Goal: Information Seeking & Learning: Understand process/instructions

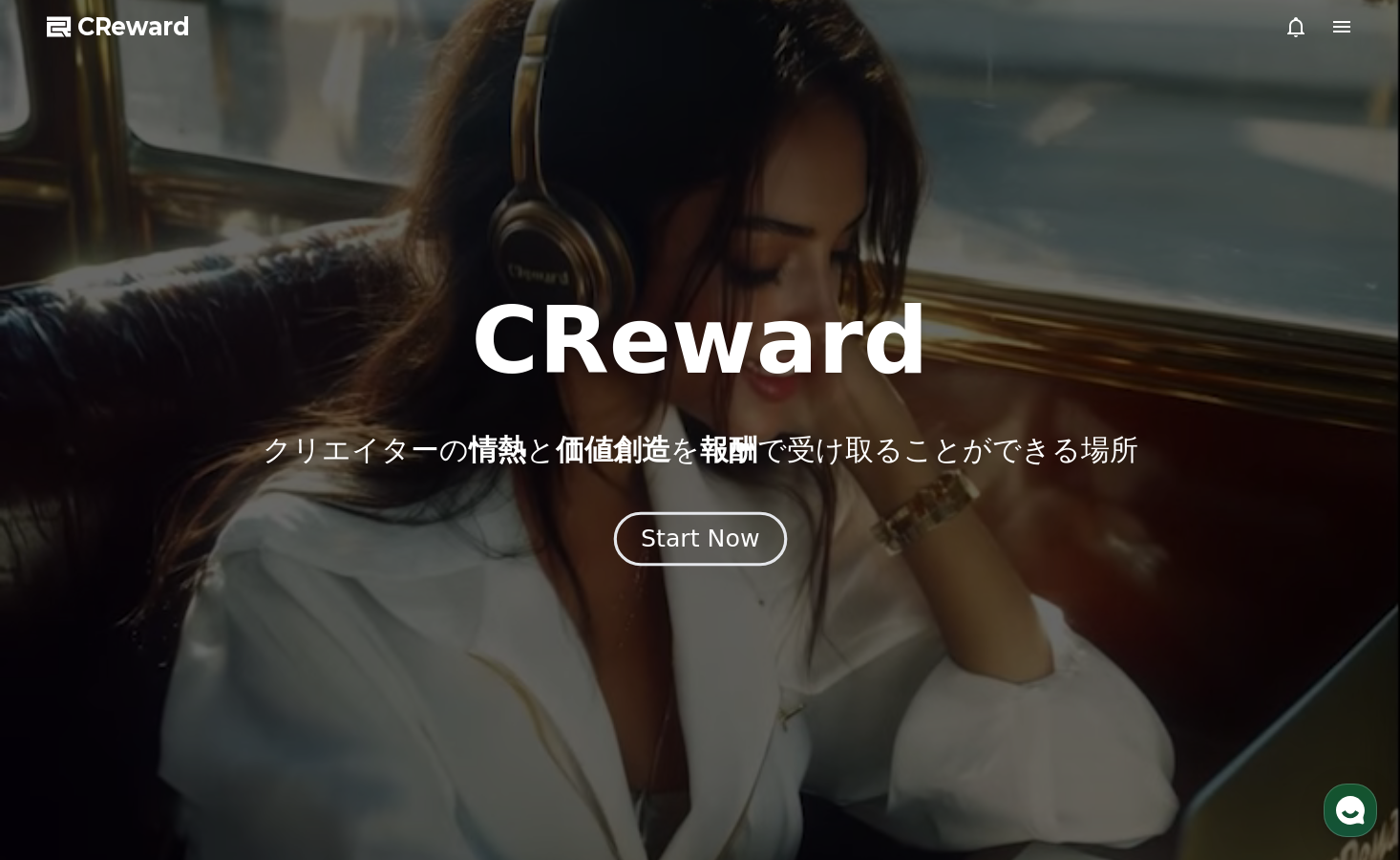
click at [689, 524] on div "Start Now" at bounding box center [700, 538] width 118 height 33
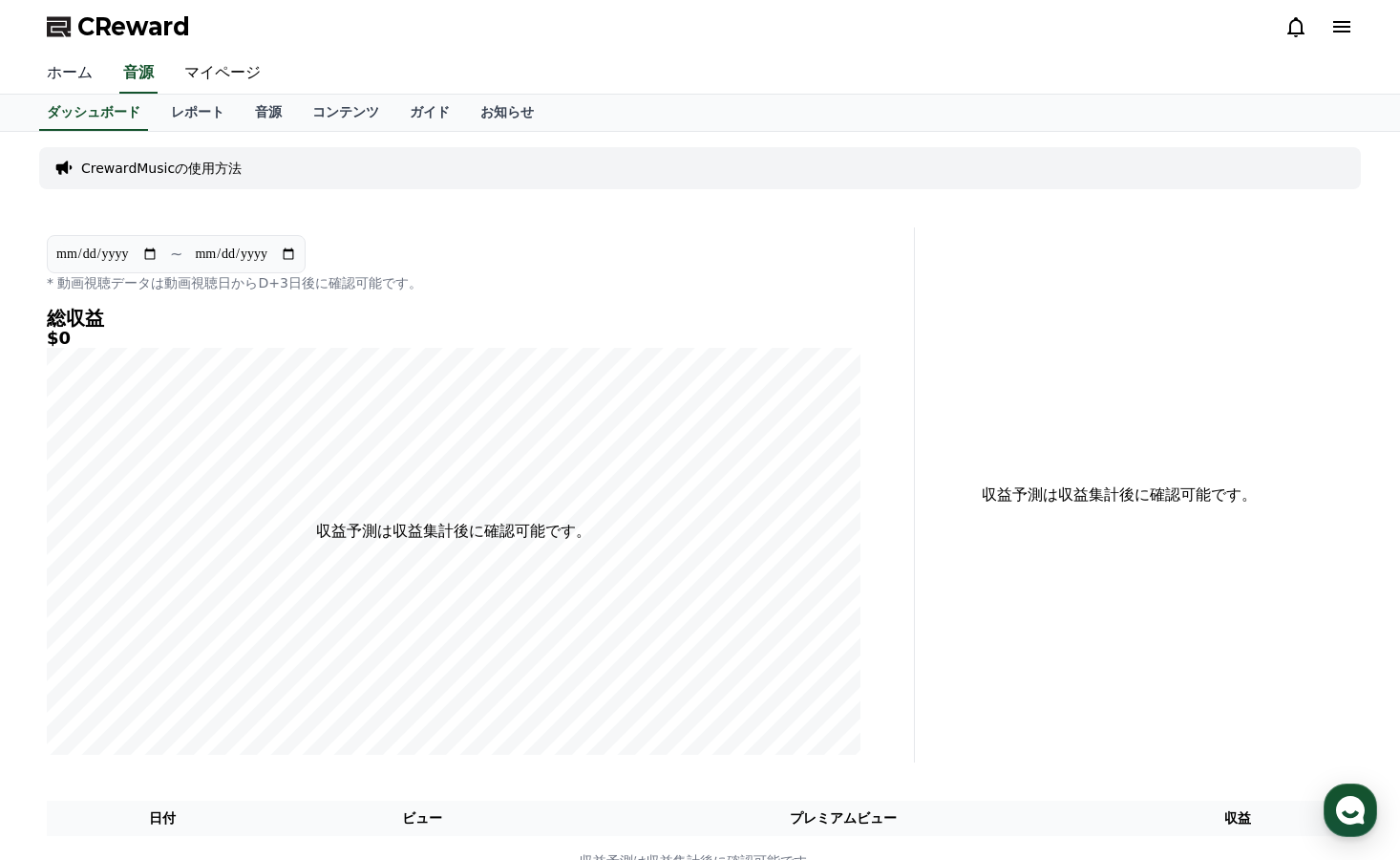
click at [71, 76] on link "ホーム" at bounding box center [69, 73] width 76 height 40
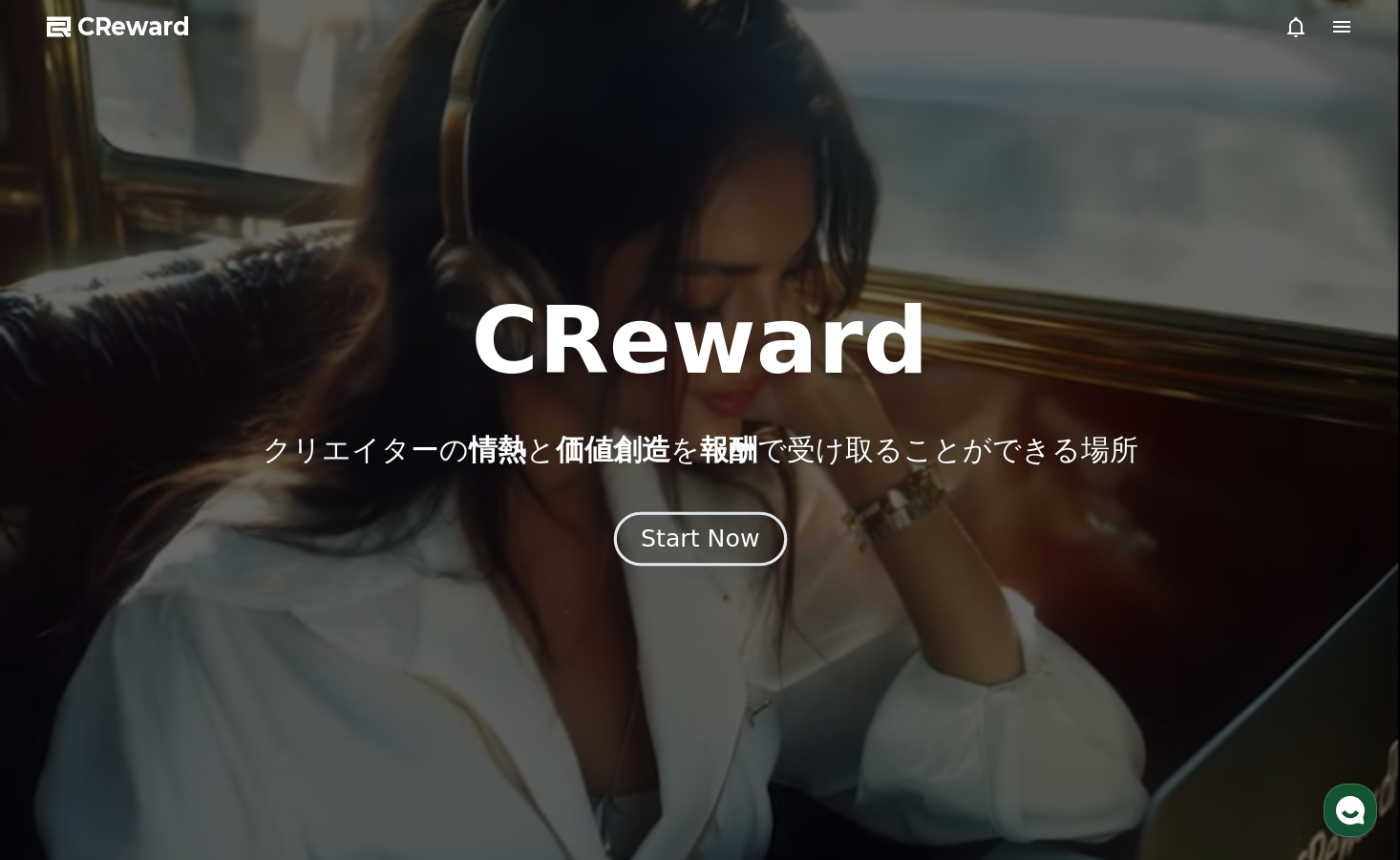
click at [714, 519] on button "Start Now" at bounding box center [699, 538] width 173 height 54
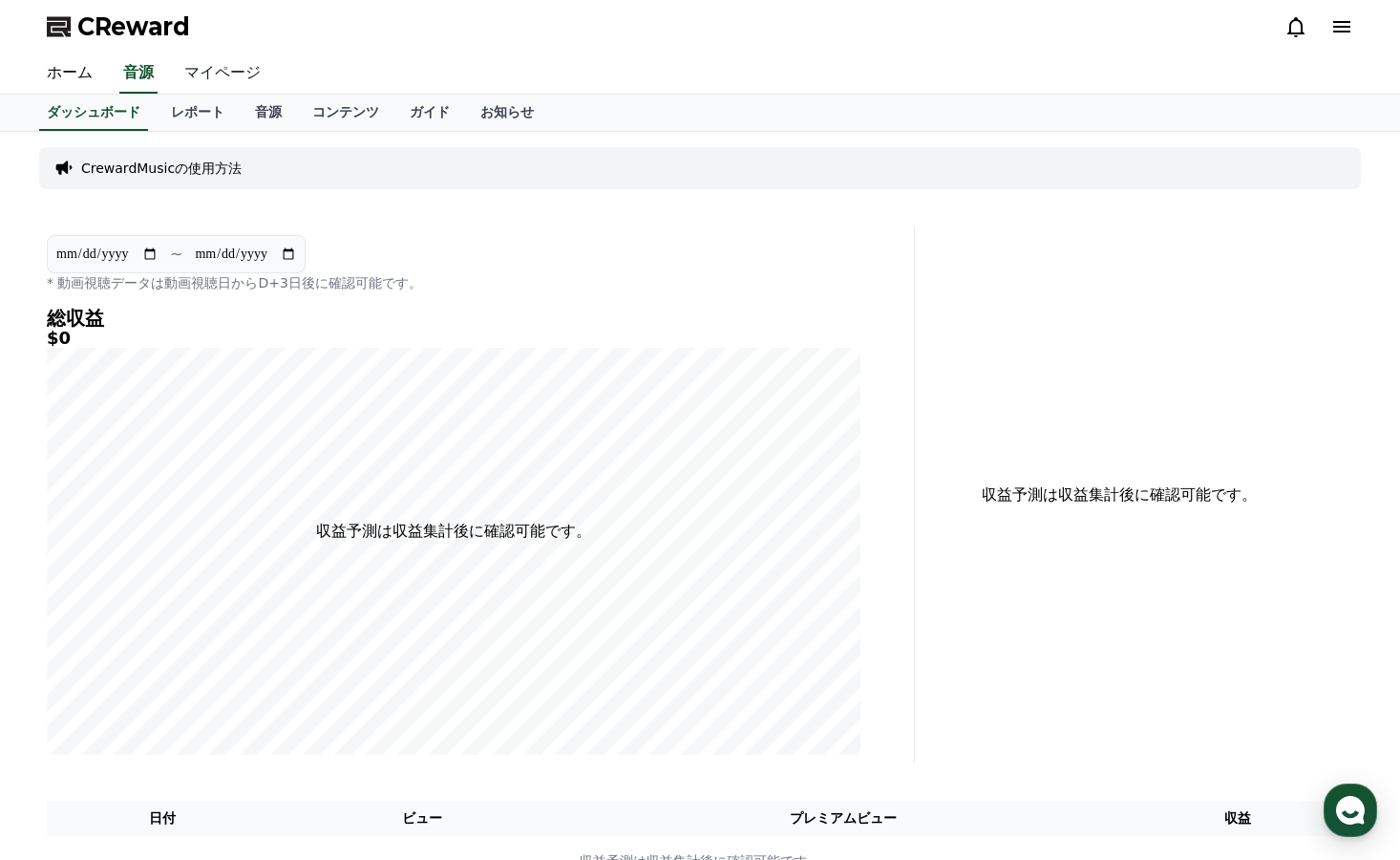
click at [215, 71] on link "マイページ" at bounding box center [222, 73] width 106 height 40
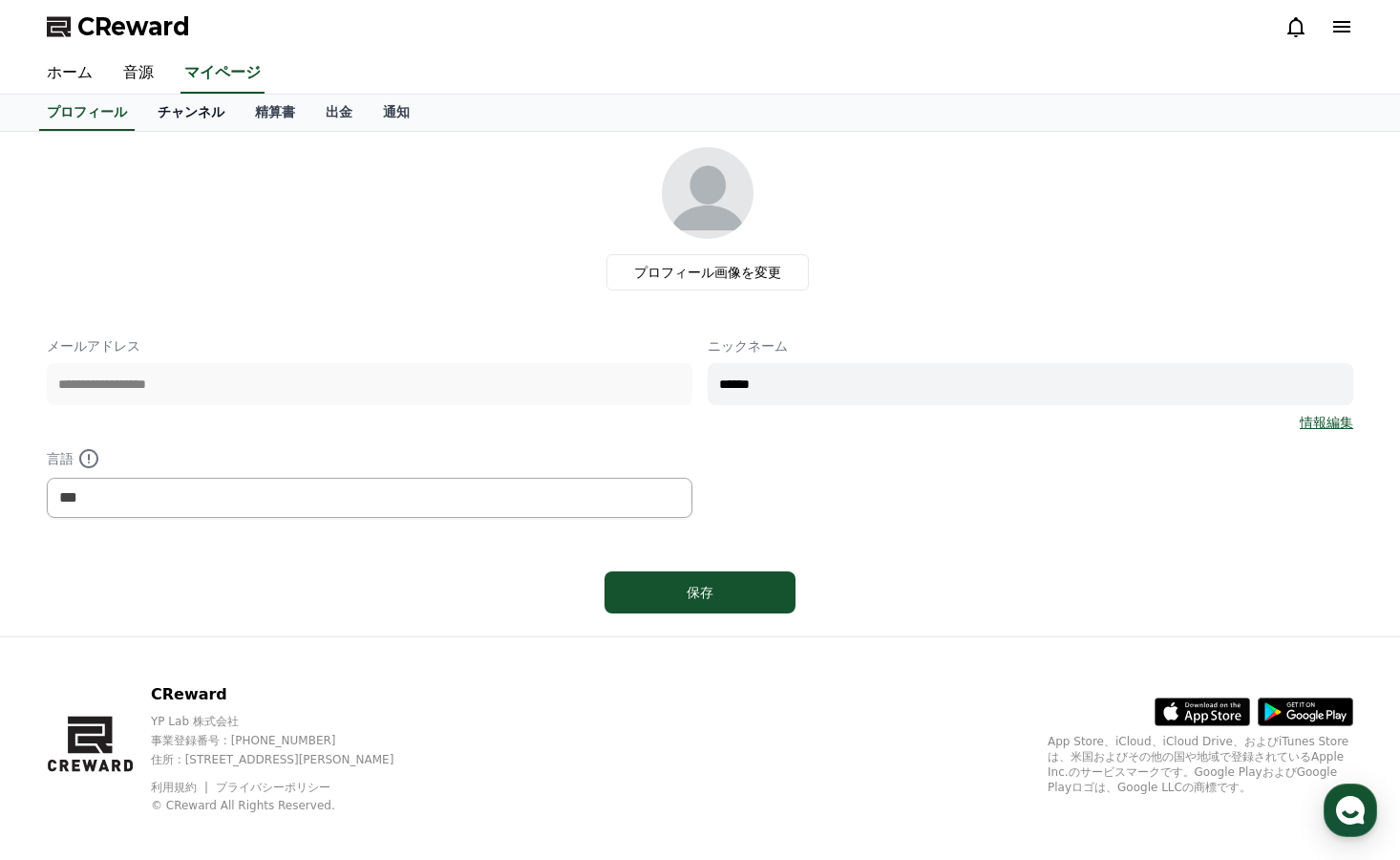
click at [159, 111] on link "チャンネル" at bounding box center [190, 112] width 98 height 36
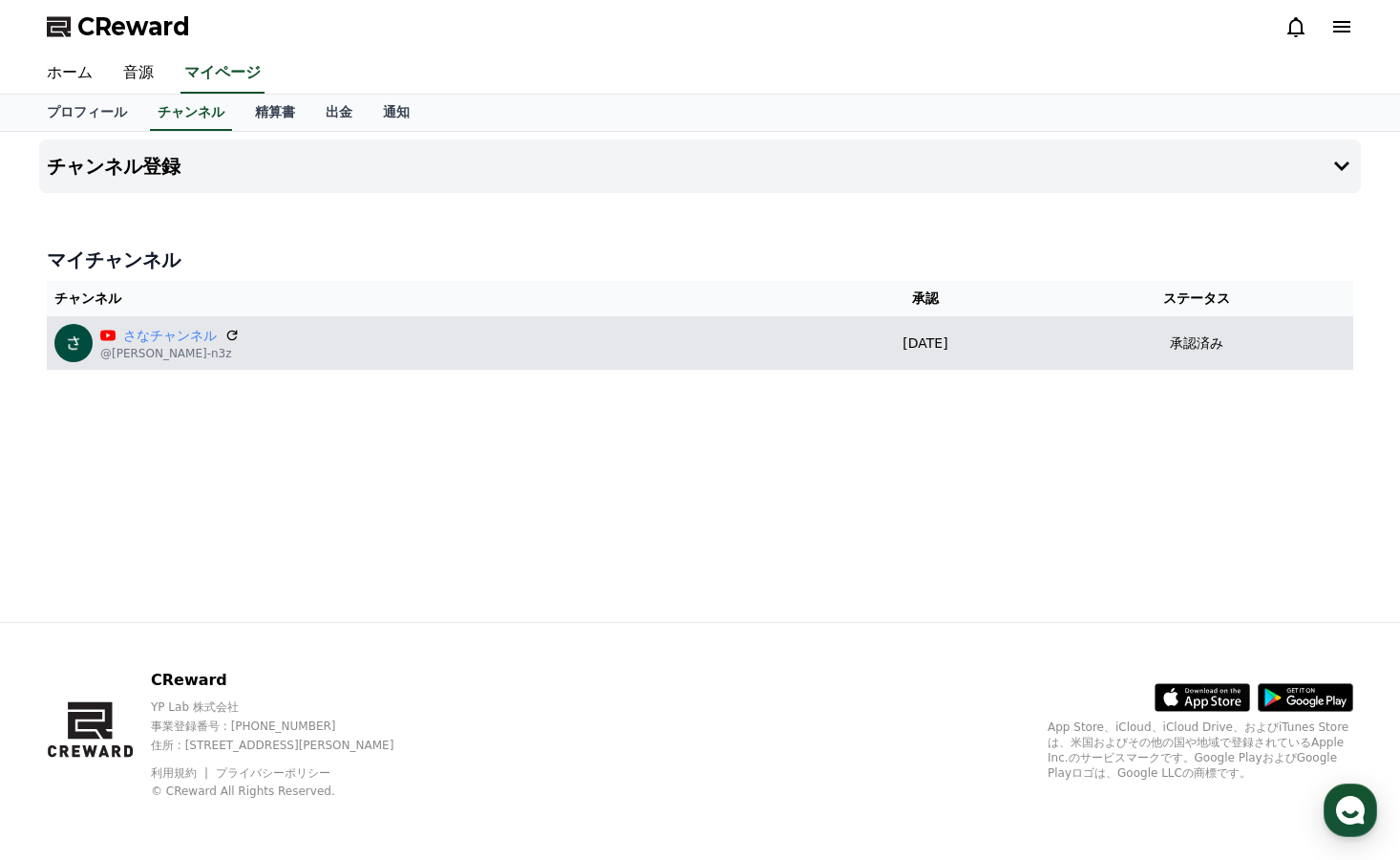
click at [899, 334] on p "[DATE]" at bounding box center [925, 343] width 215 height 20
click at [809, 356] on td "[DATE] 09-07" at bounding box center [924, 343] width 230 height 53
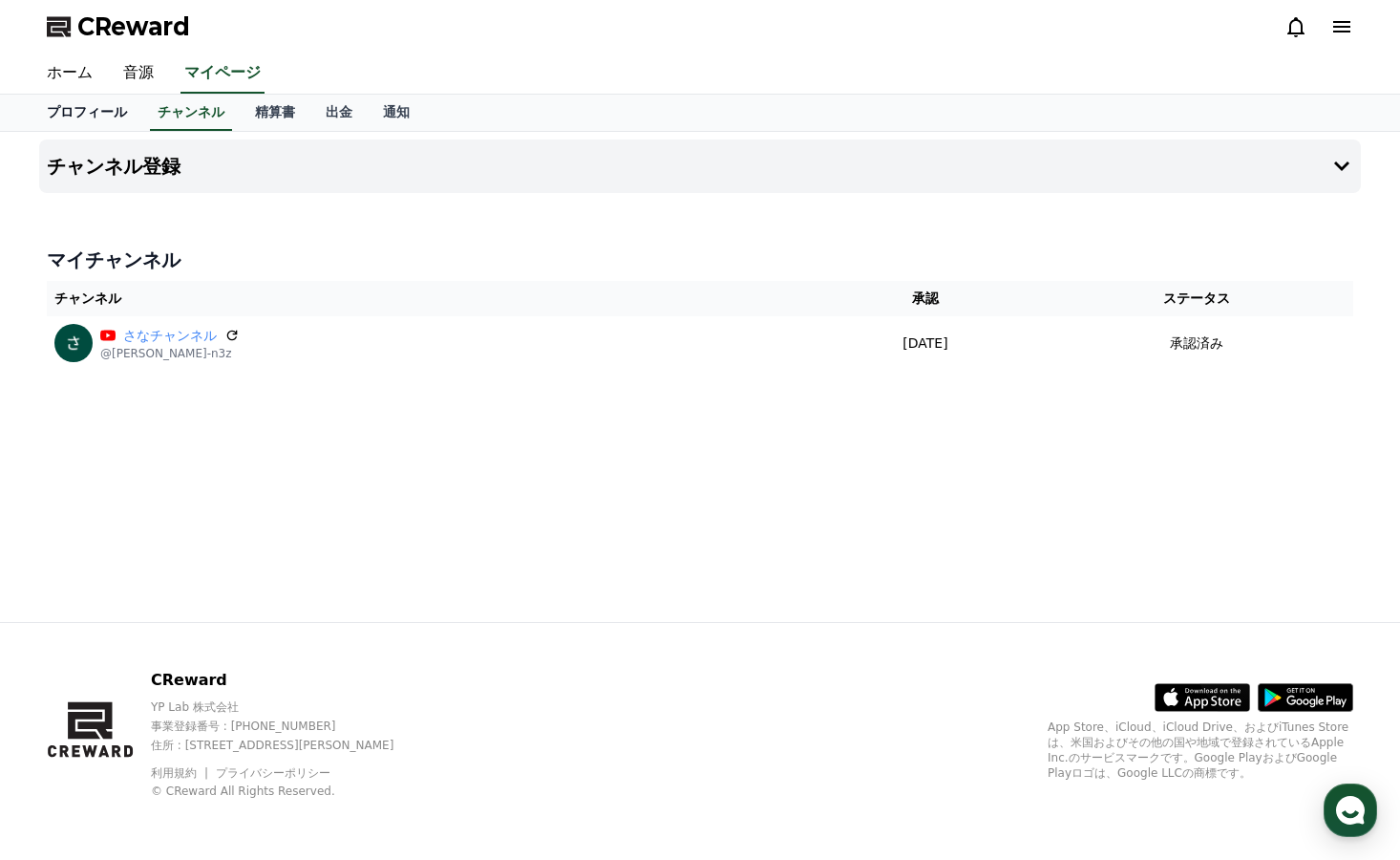
click at [87, 111] on link "プロフィール" at bounding box center [87, 112] width 110 height 36
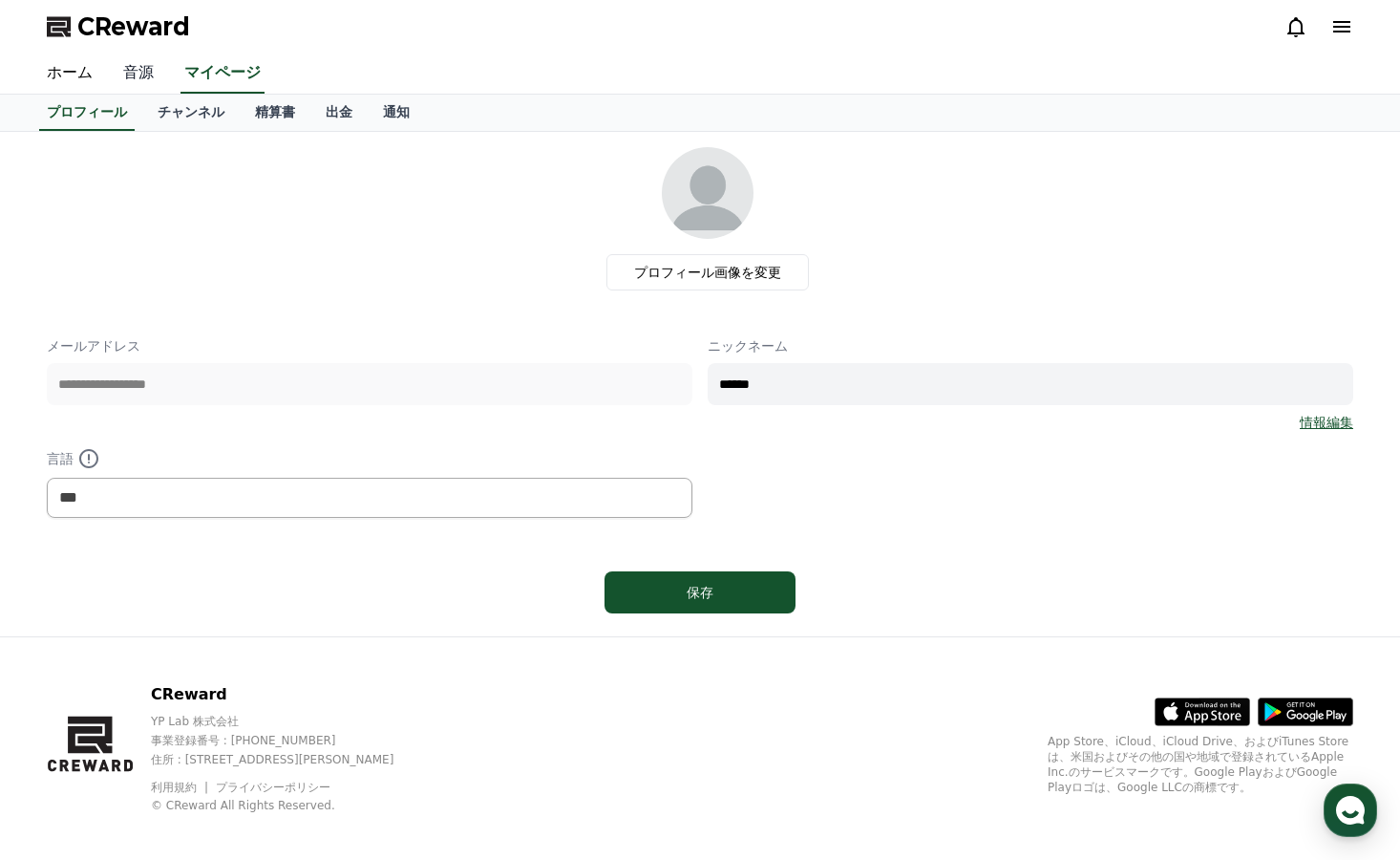
click at [117, 82] on link "音源" at bounding box center [138, 73] width 61 height 40
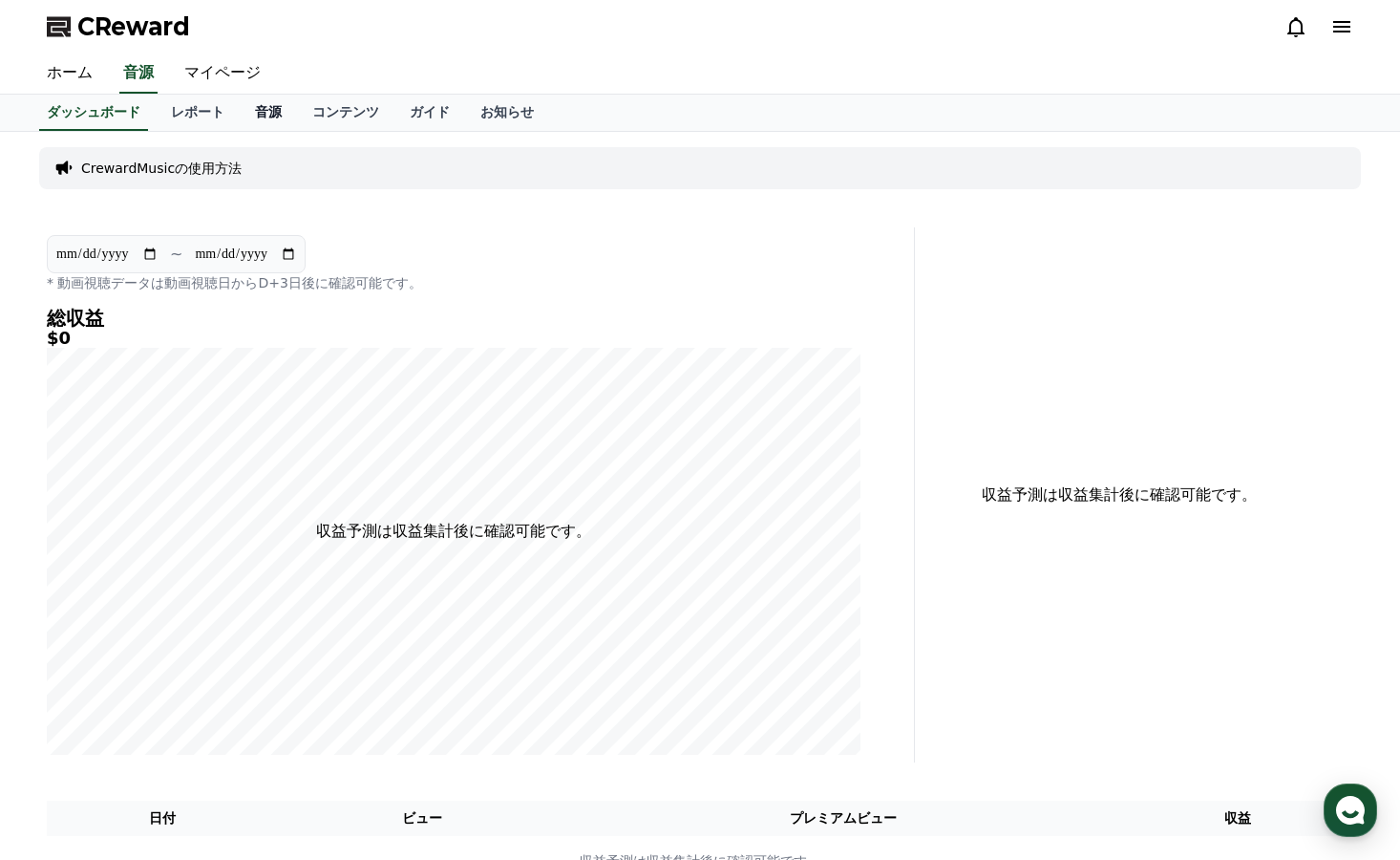
click at [240, 118] on link "音源" at bounding box center [268, 112] width 57 height 36
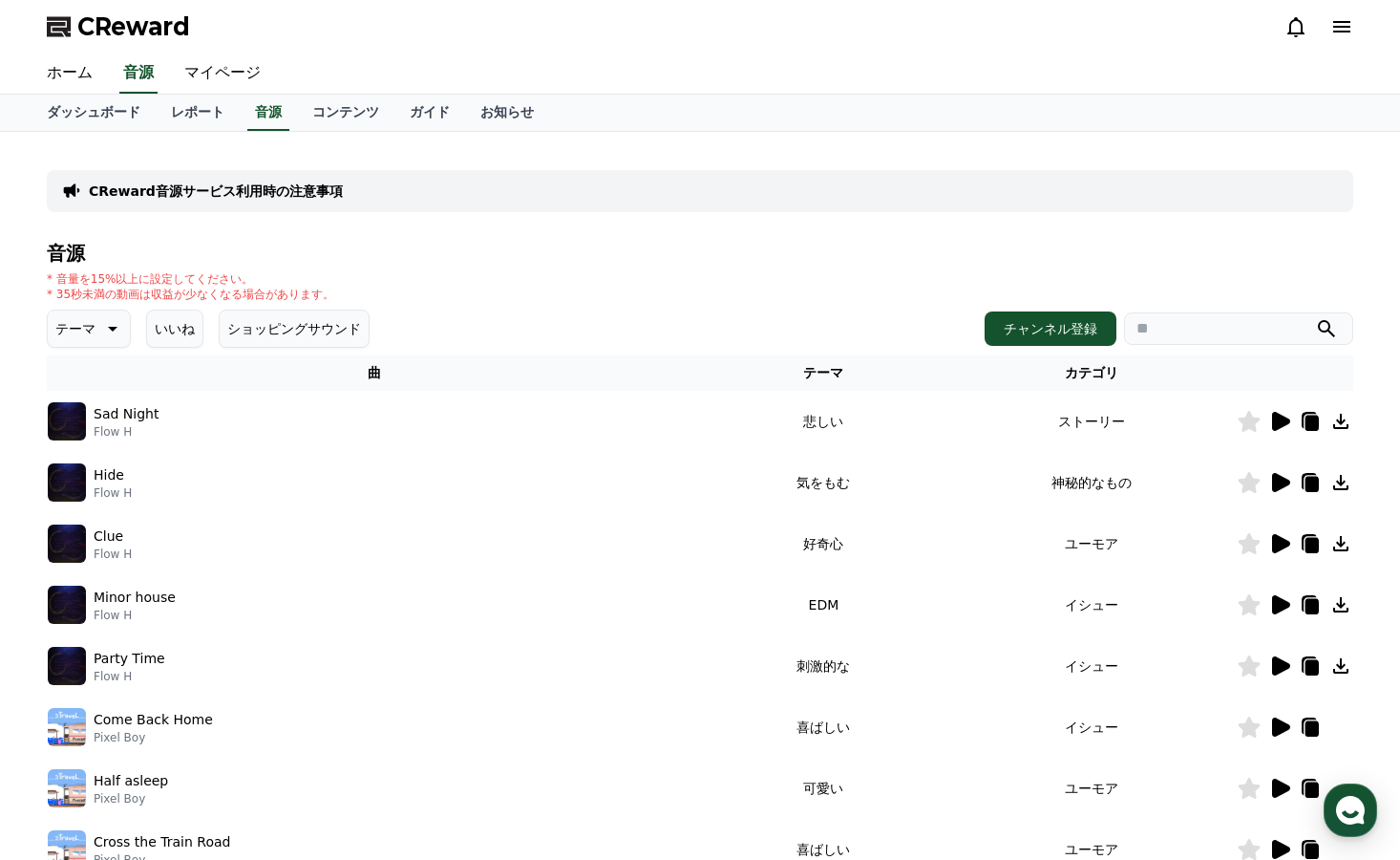
click at [1280, 486] on icon at bounding box center [1281, 481] width 18 height 19
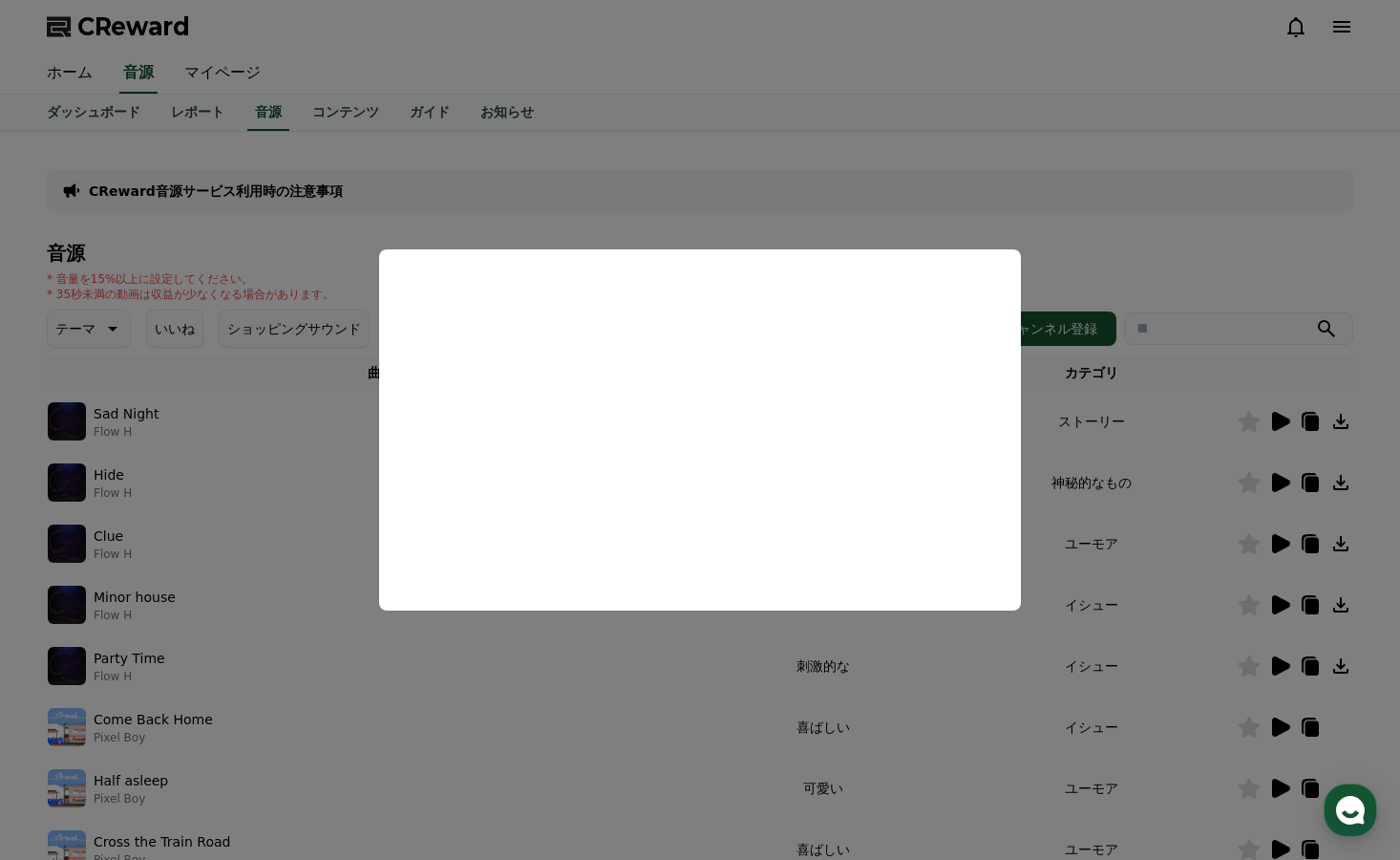
click at [1115, 232] on button "close modal" at bounding box center [700, 430] width 1400 height 860
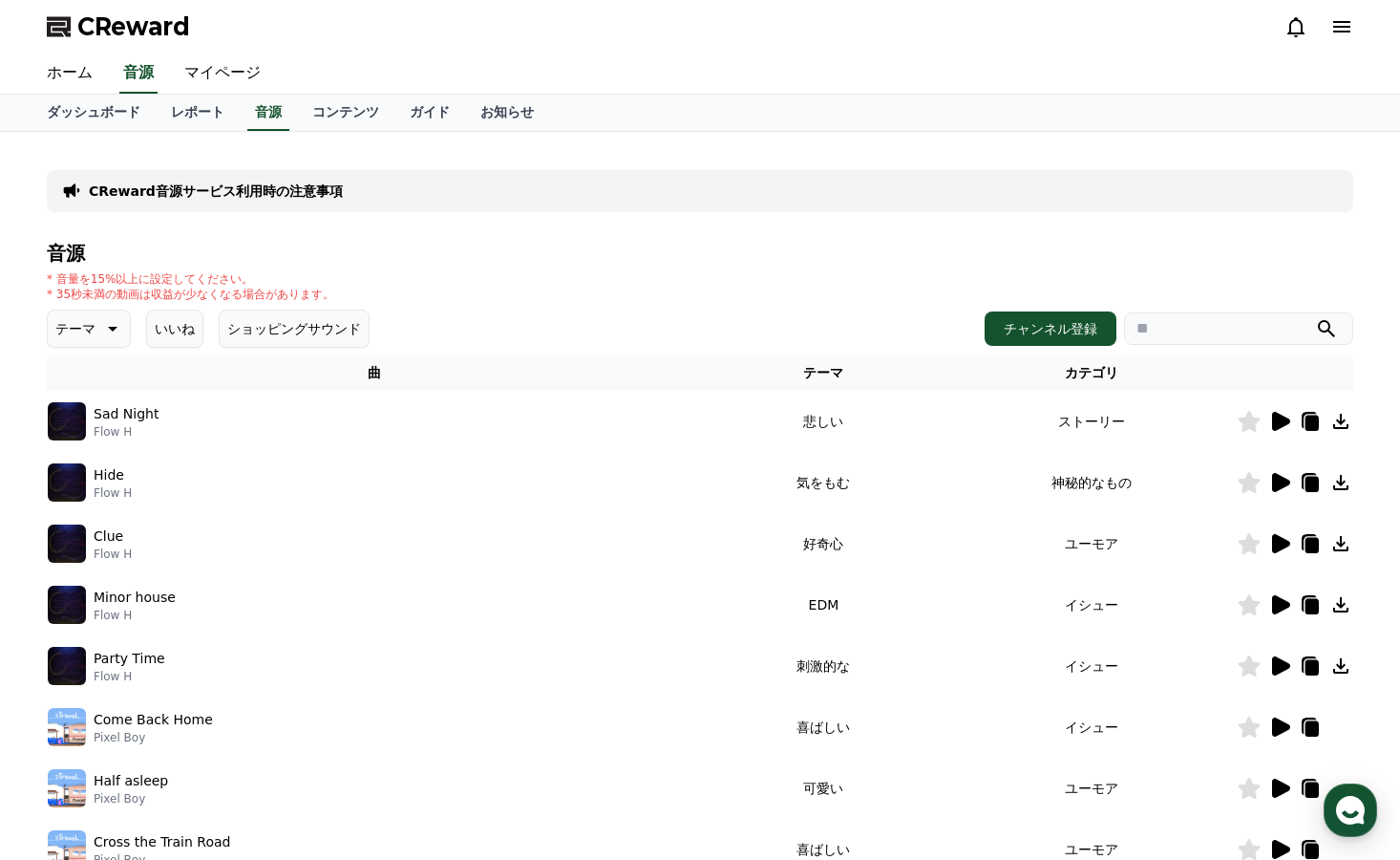
click at [1345, 481] on icon at bounding box center [1340, 481] width 15 height 15
click at [1305, 425] on icon at bounding box center [1312, 422] width 14 height 15
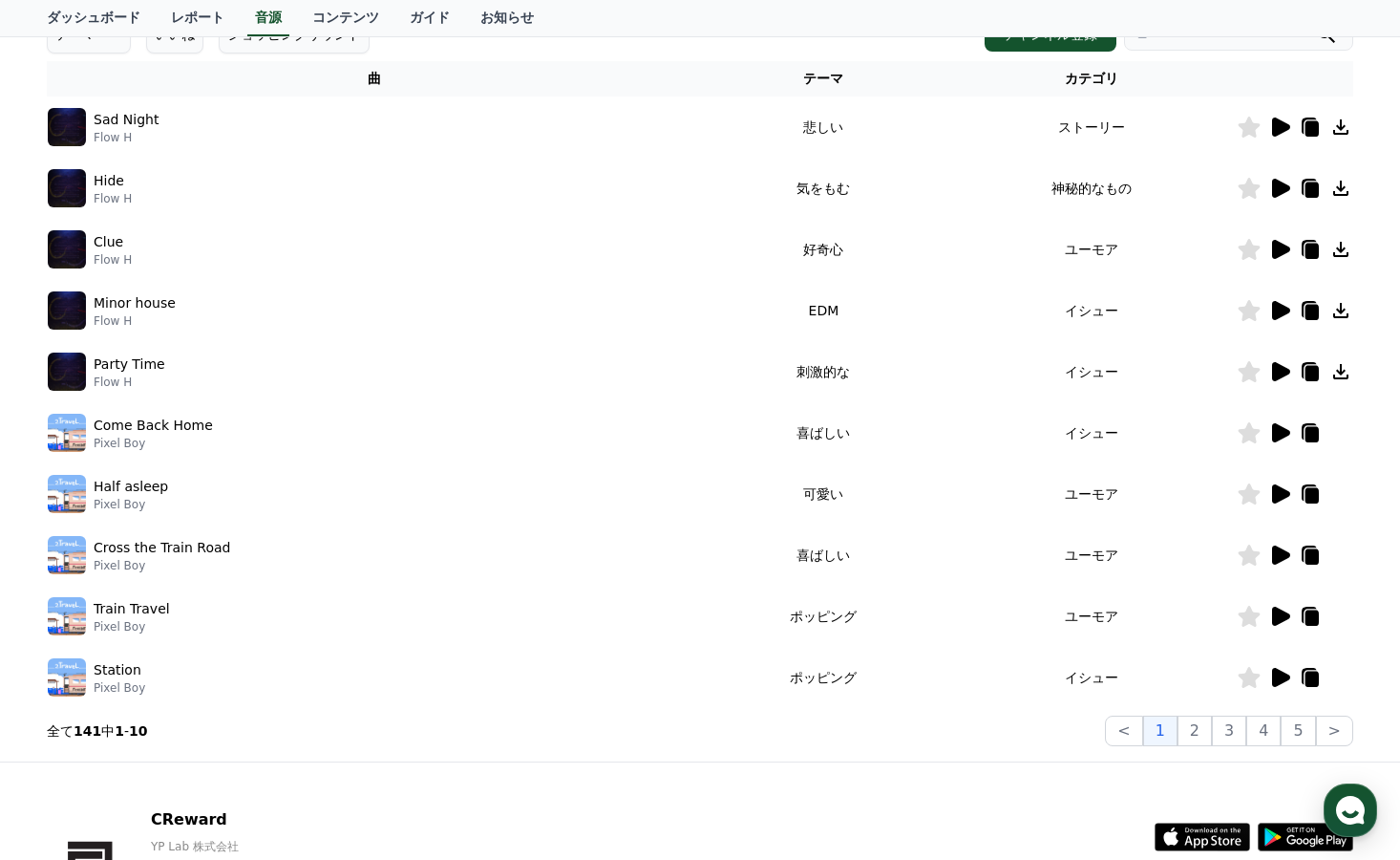
scroll to position [295, 0]
click at [1222, 736] on button "3" at bounding box center [1228, 729] width 35 height 31
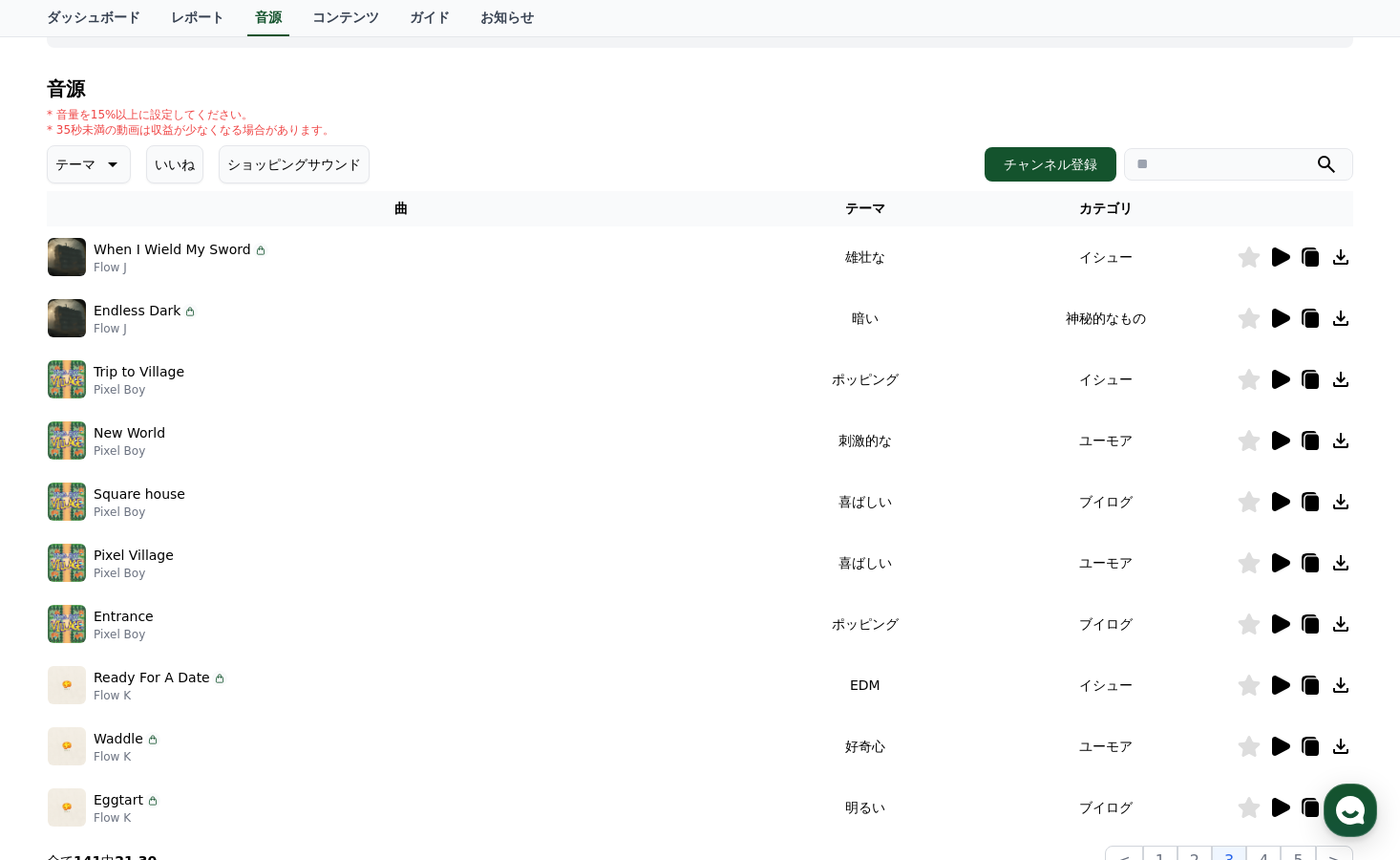
scroll to position [167, 0]
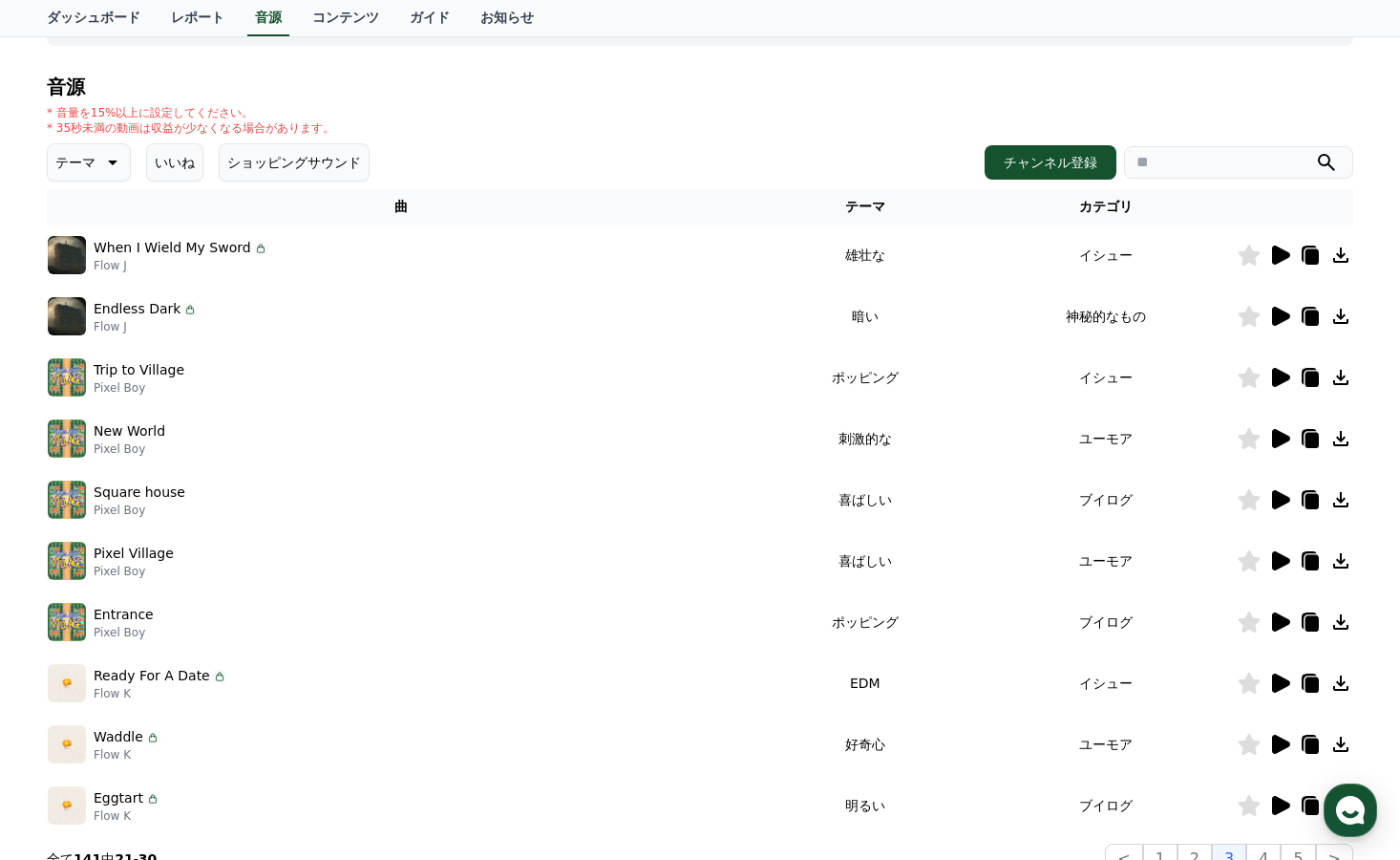
click at [1270, 442] on icon at bounding box center [1279, 438] width 23 height 23
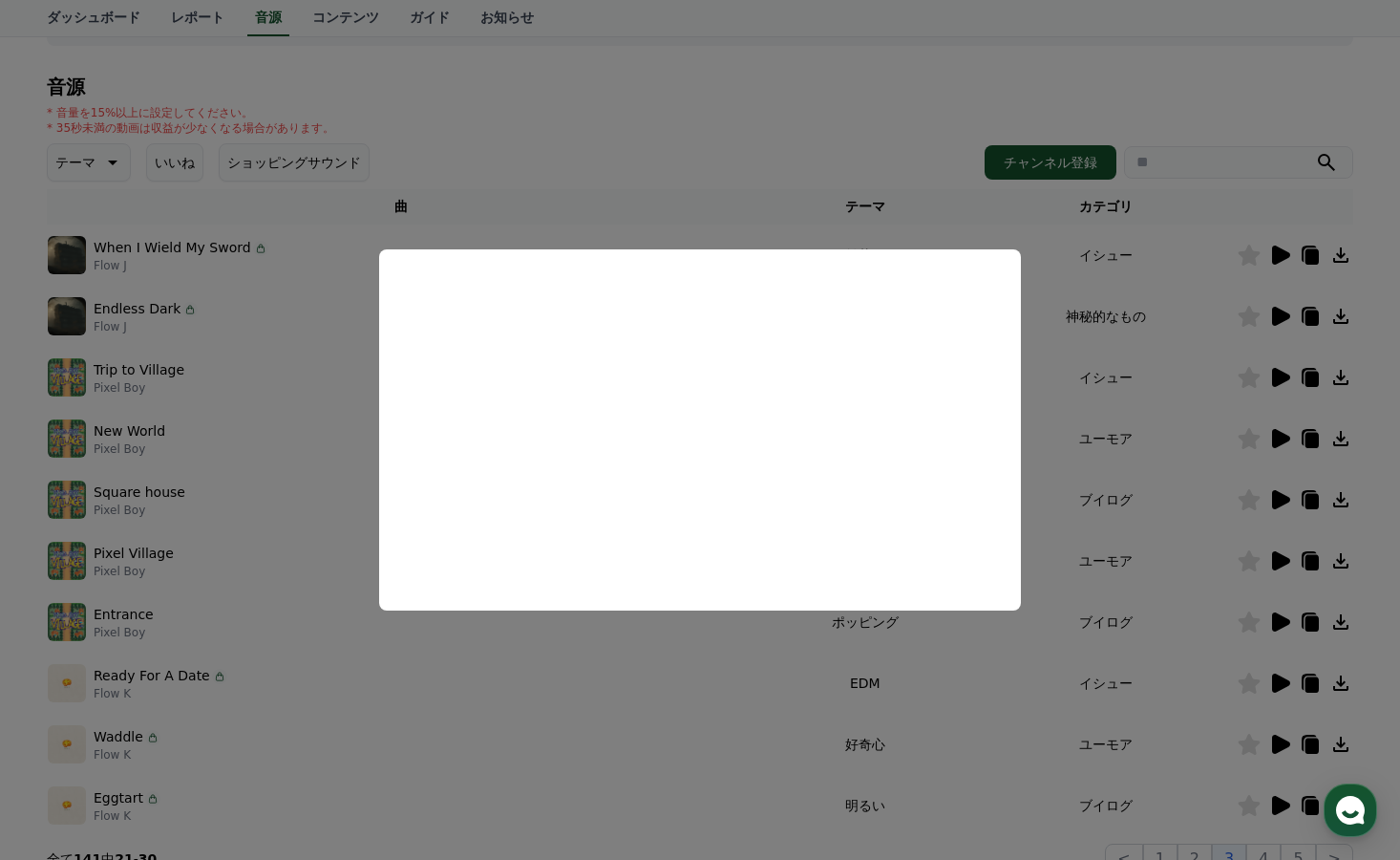
click at [882, 104] on button "close modal" at bounding box center [700, 430] width 1400 height 860
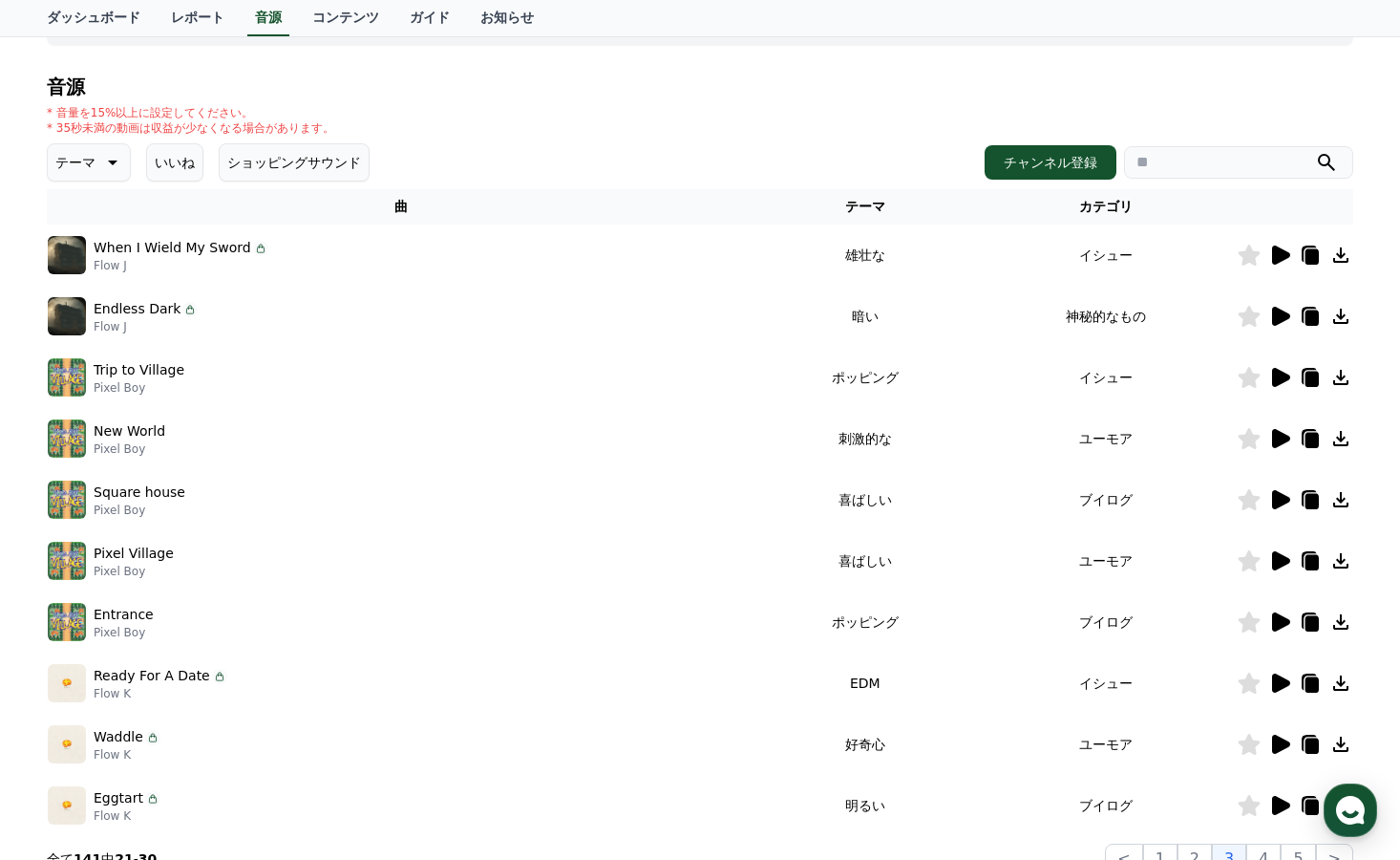
click at [1339, 439] on icon at bounding box center [1340, 438] width 15 height 15
click at [805, 49] on div "CReward音源サービス利用時の注意事項 音源 * 音量を15%以上に設定してください。 * 35秒未満の動画は収益が少なくなる場合があります。 テーマ い…" at bounding box center [699, 428] width 1306 height 894
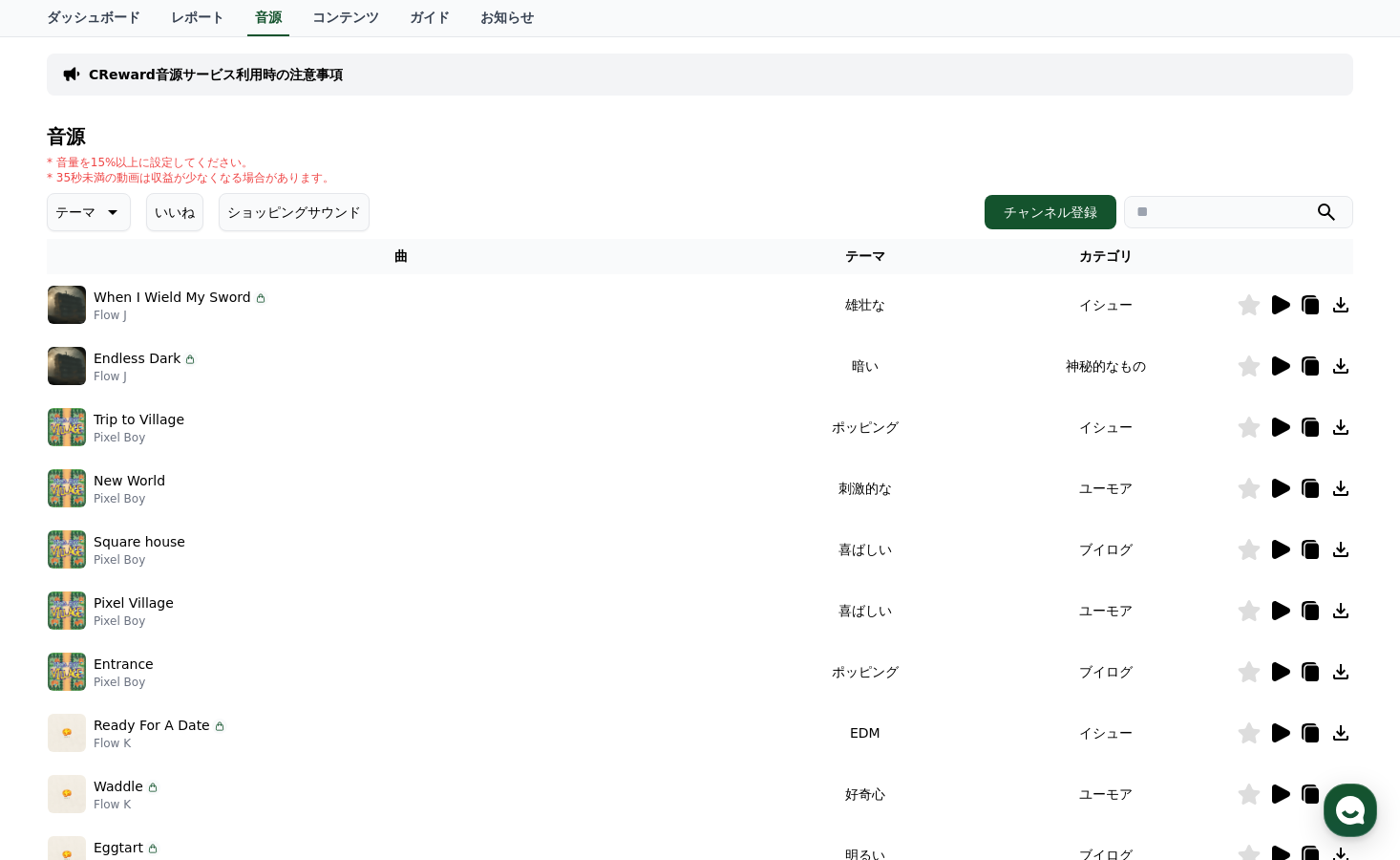
scroll to position [0, 0]
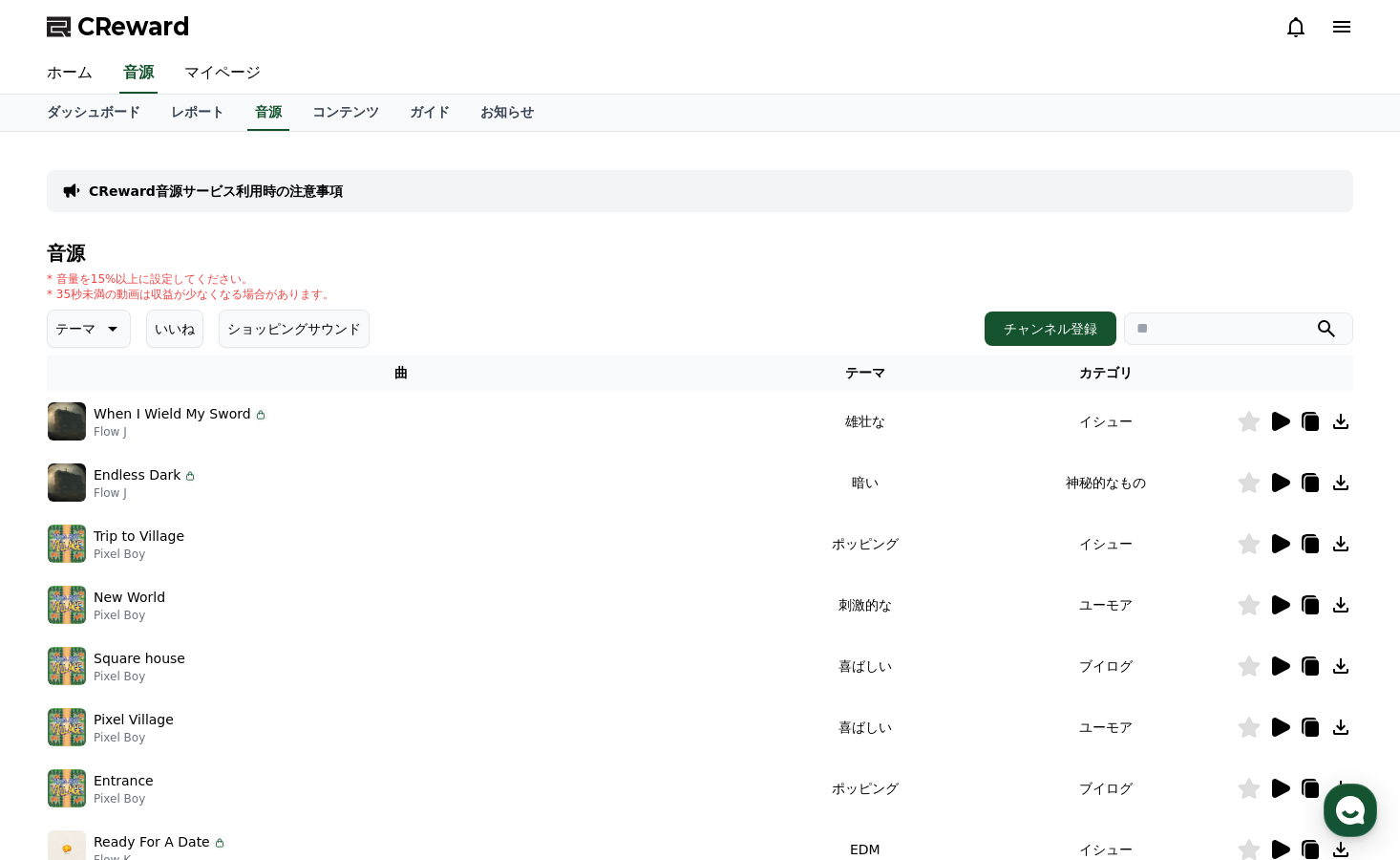
click at [268, 181] on p "CReward音源サービス利用時の注意事項" at bounding box center [216, 190] width 254 height 19
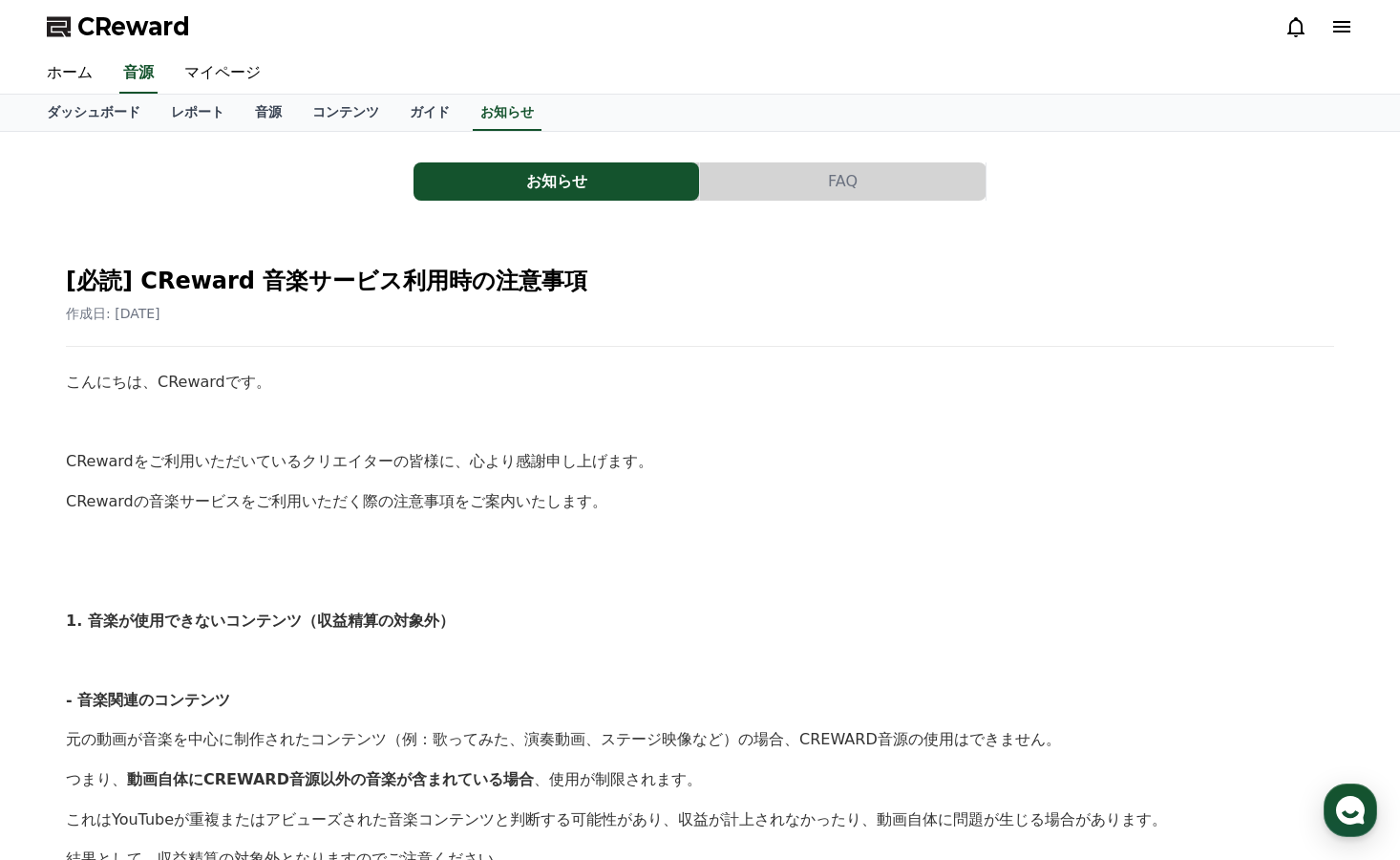
click at [778, 187] on button "FAQ" at bounding box center [843, 181] width 286 height 38
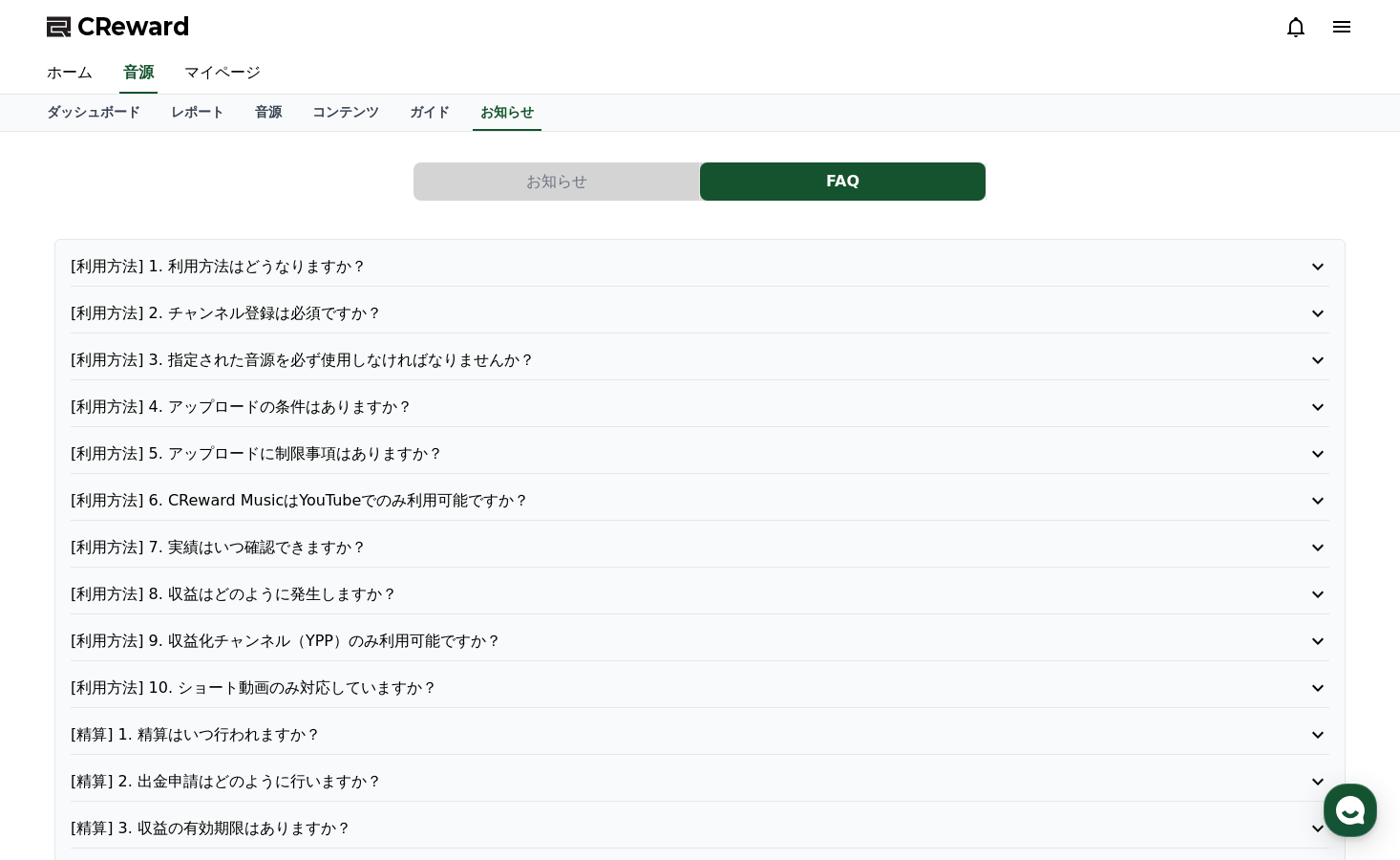
click at [297, 265] on p "[利用方法] 1. 利用方法はどうなりますか？" at bounding box center [650, 266] width 1158 height 23
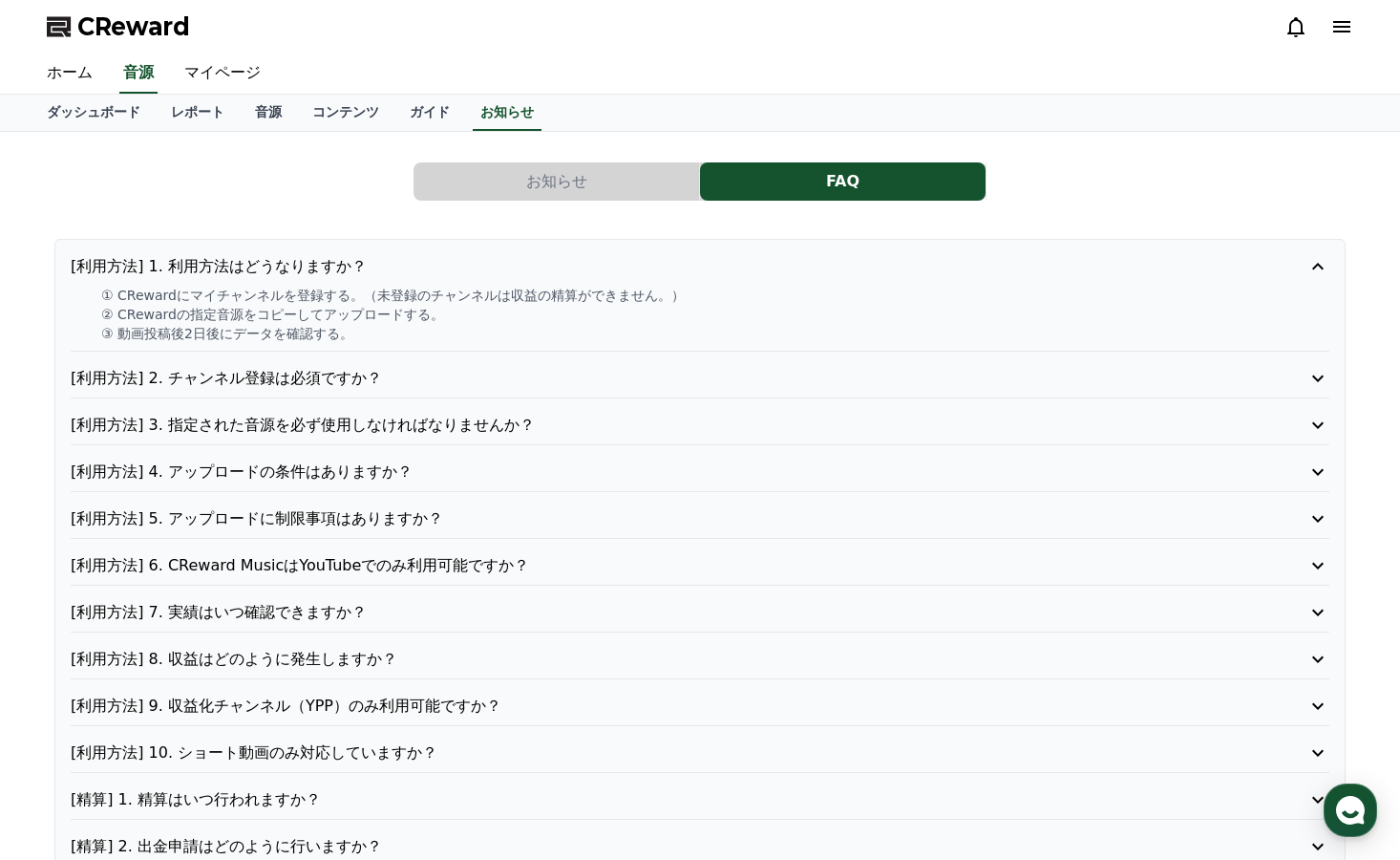
click at [322, 375] on p "[利用方法] 2. チャンネル登録は必須ですか？" at bounding box center [650, 378] width 1158 height 23
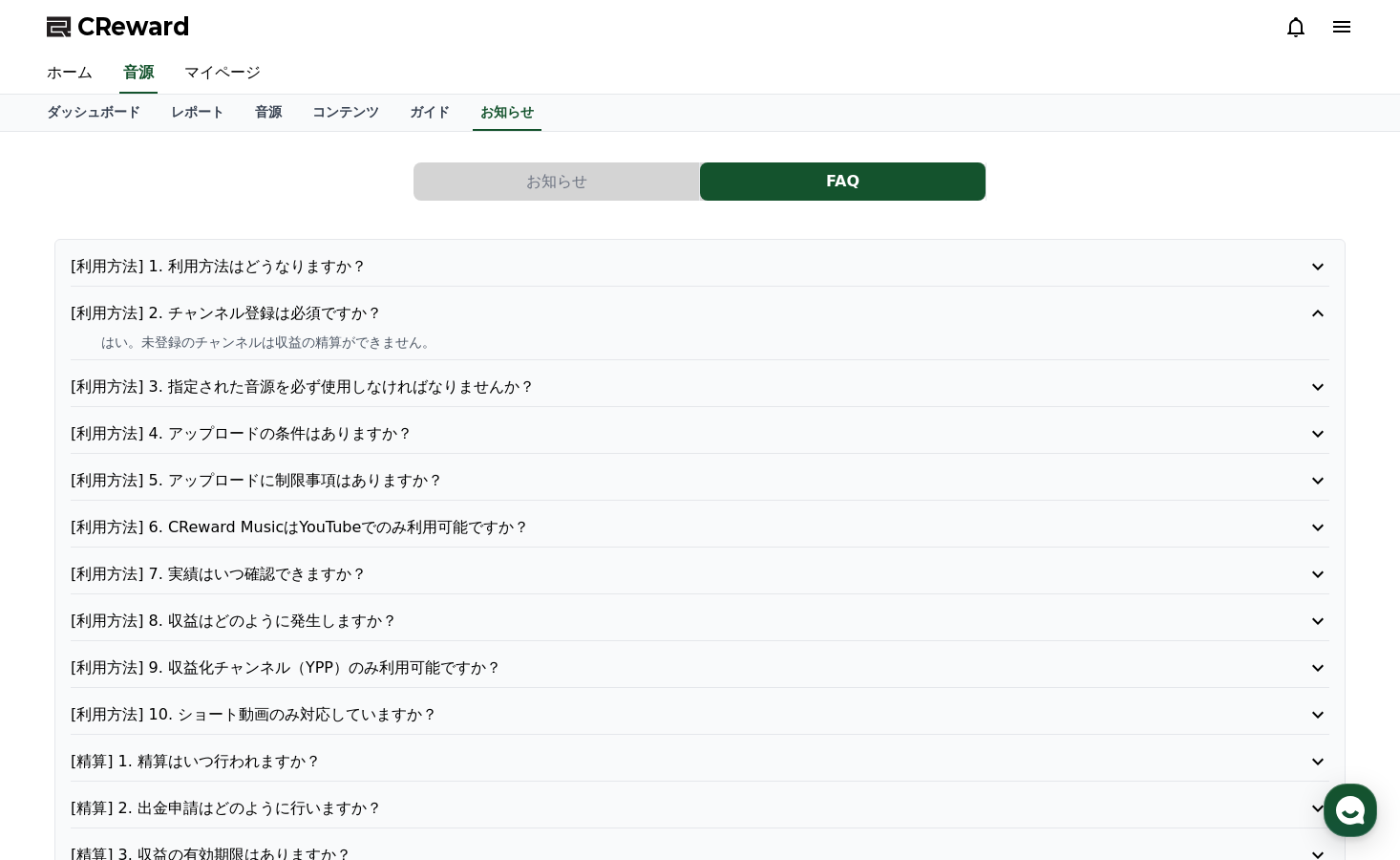
click at [378, 314] on p "[利用方法] 2. チャンネル登録は必須ですか？" at bounding box center [650, 313] width 1158 height 23
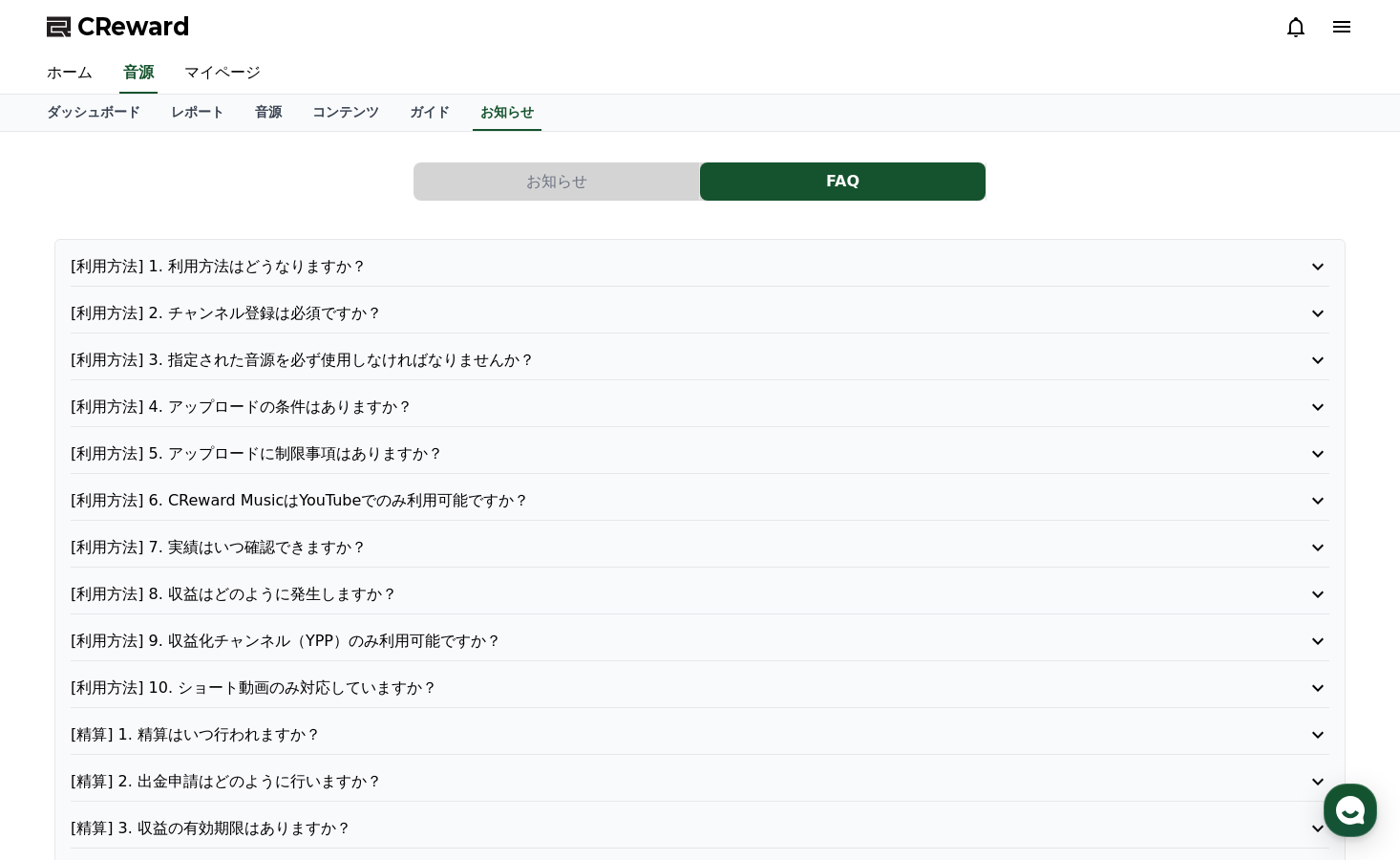
click at [369, 352] on p "[利用方法] 3. 指定された音源を必ず使用しなければなりませんか？" at bounding box center [650, 360] width 1158 height 23
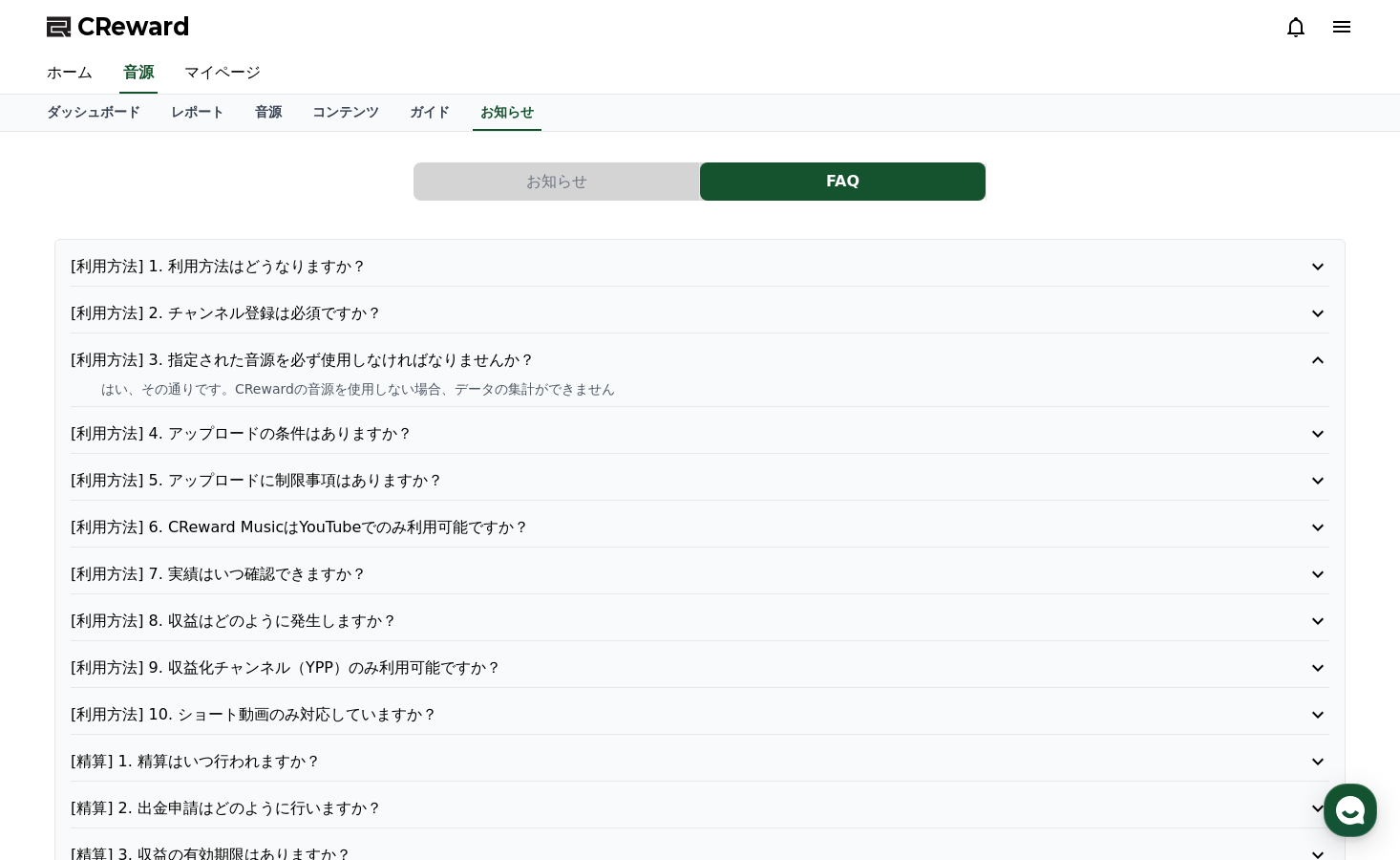
click at [369, 352] on p "[利用方法] 3. 指定された音源を必ず使用しなければなりませんか？" at bounding box center [650, 360] width 1158 height 23
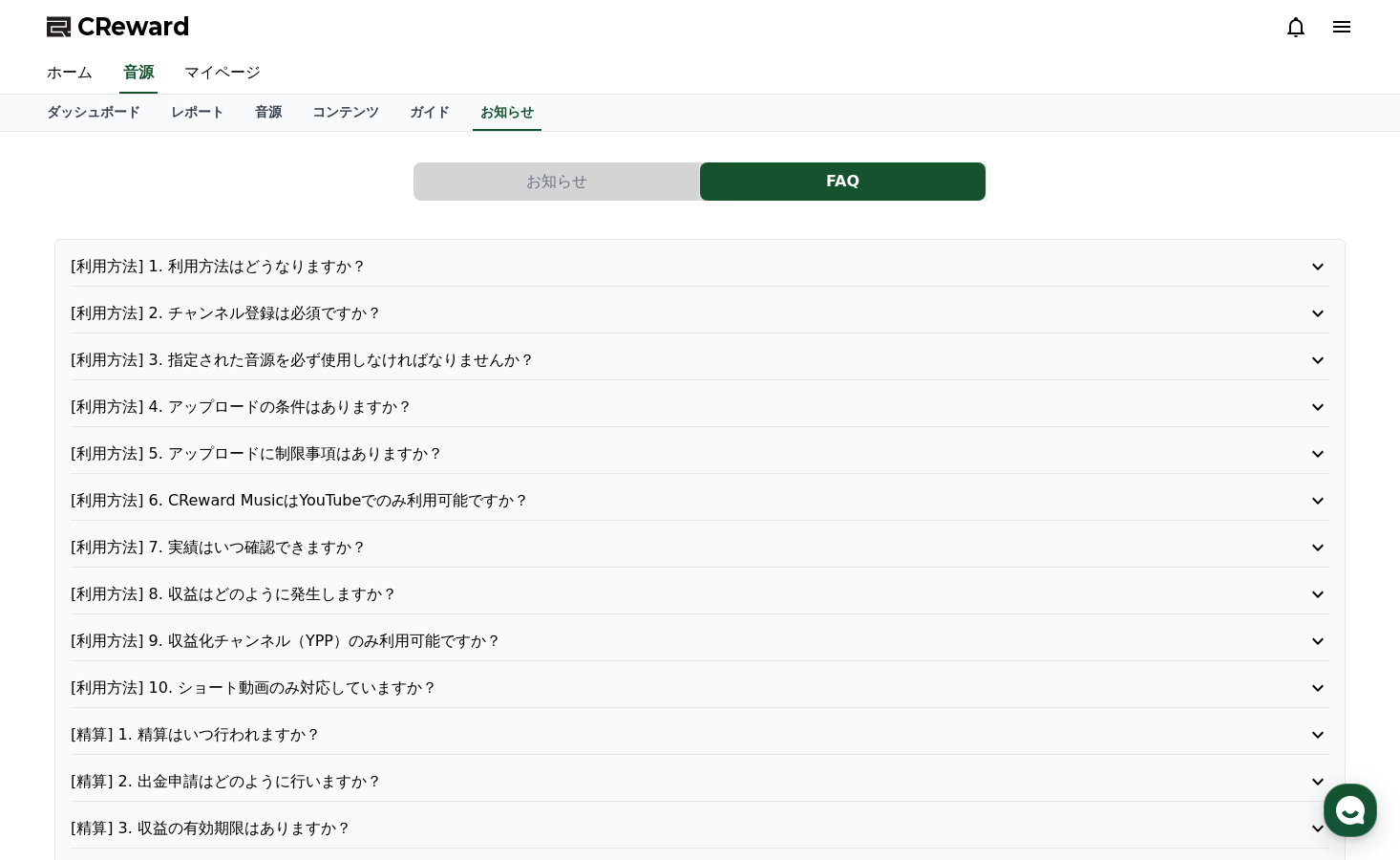
scroll to position [5, 0]
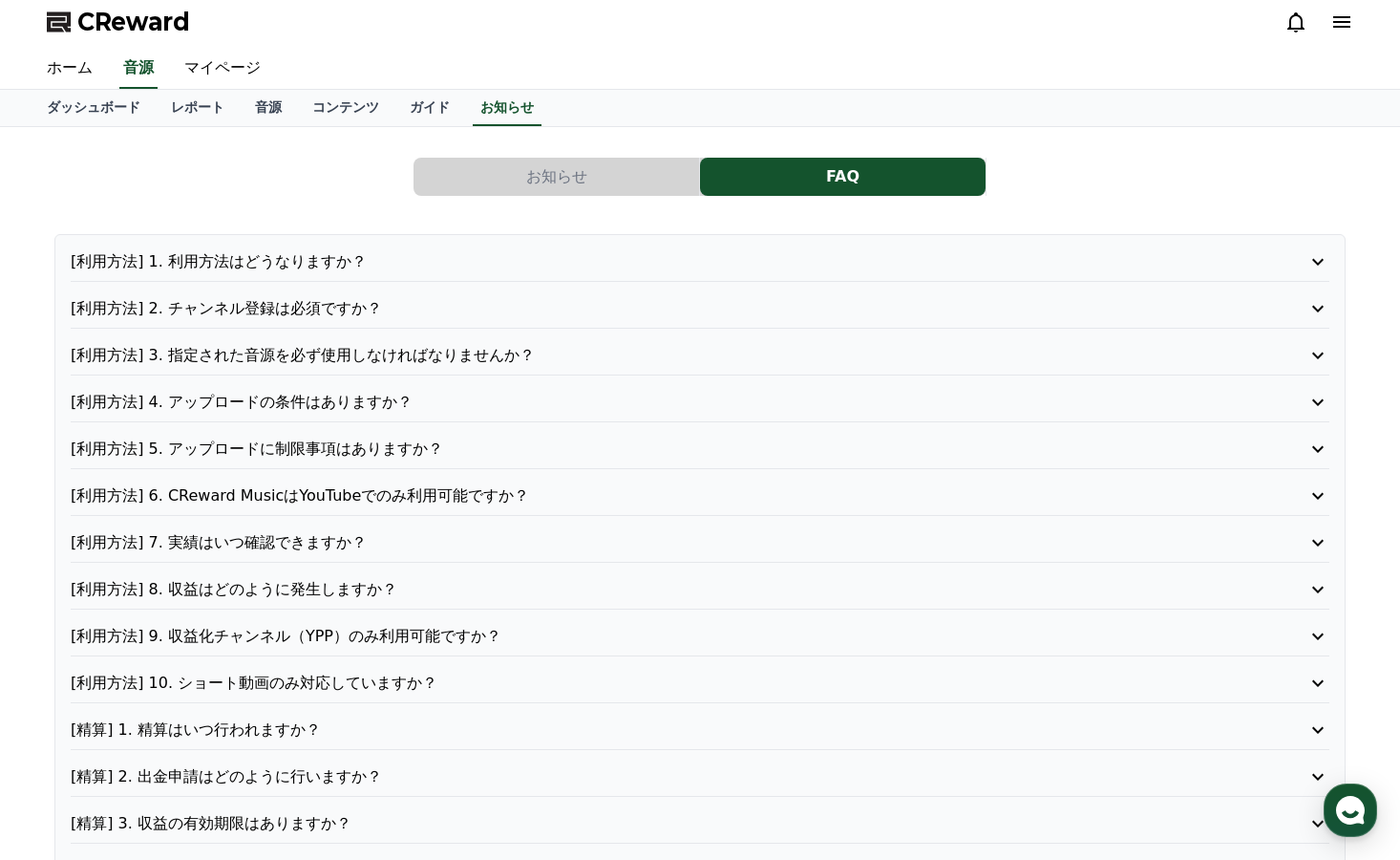
click at [319, 400] on p "[利用方法] 4. アップロードの条件はありますか？" at bounding box center [650, 401] width 1158 height 23
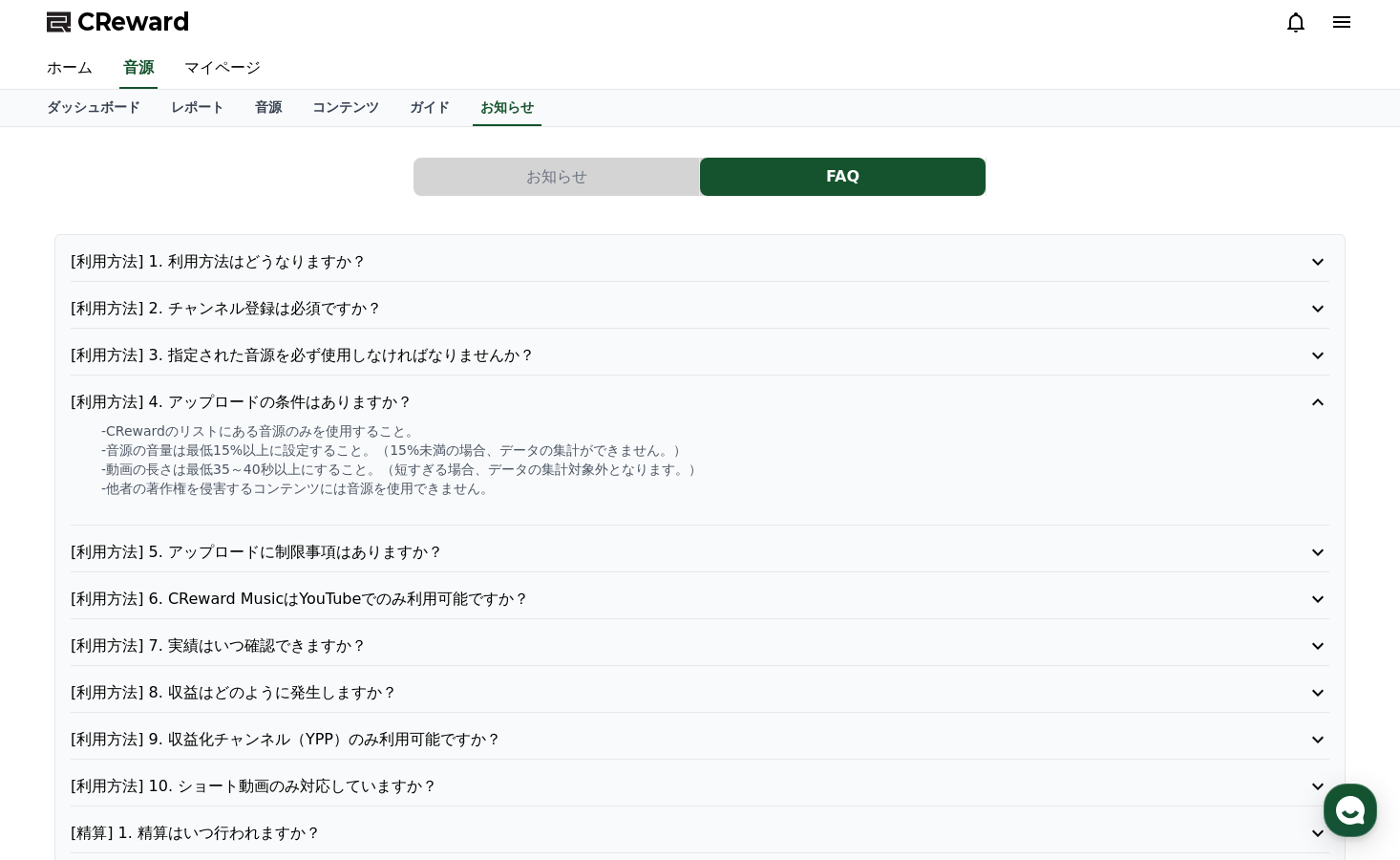
click at [319, 400] on p "[利用方法] 4. アップロードの条件はありますか？" at bounding box center [650, 401] width 1158 height 23
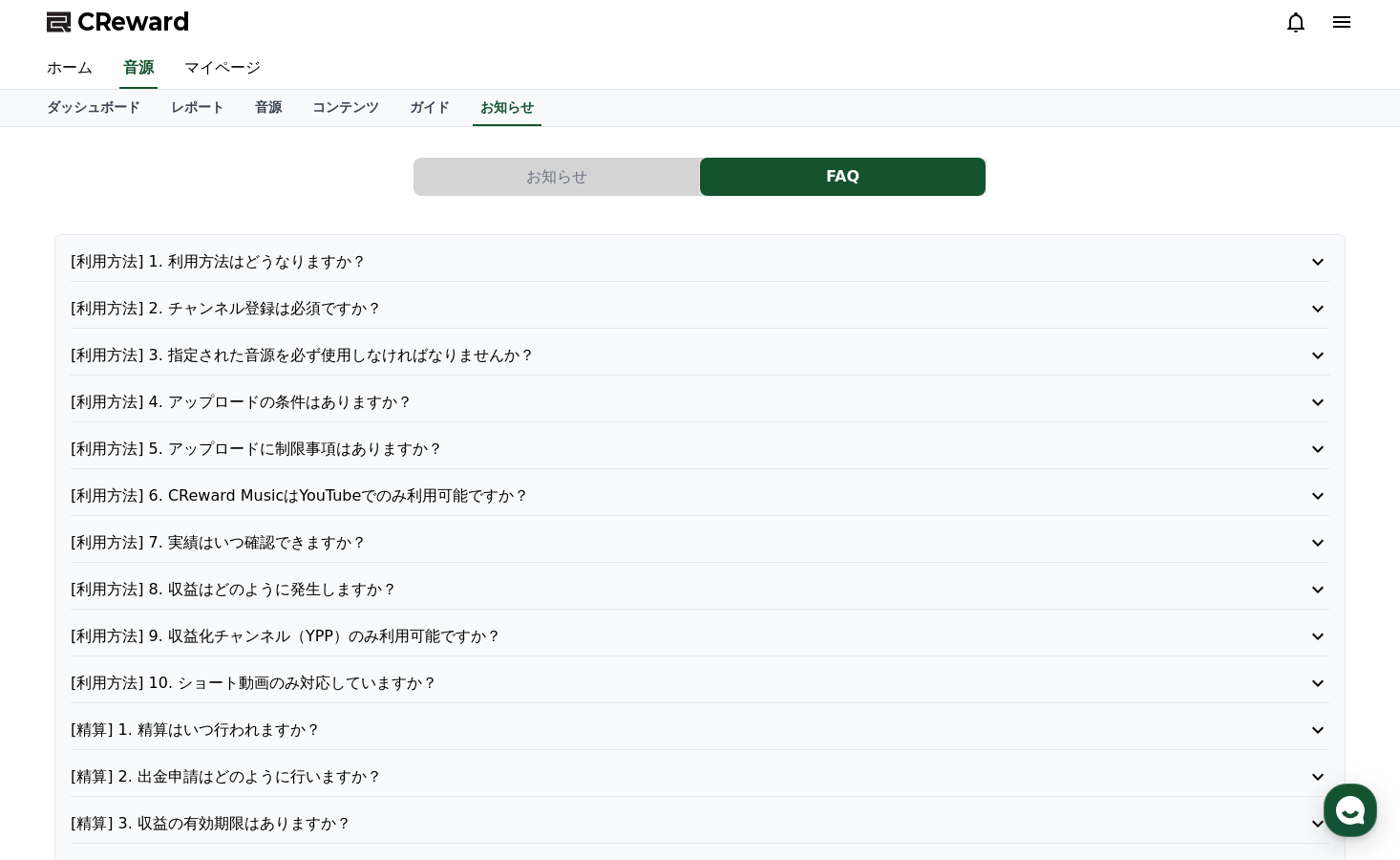
click at [319, 400] on p "[利用方法] 4. アップロードの条件はありますか？" at bounding box center [650, 401] width 1158 height 23
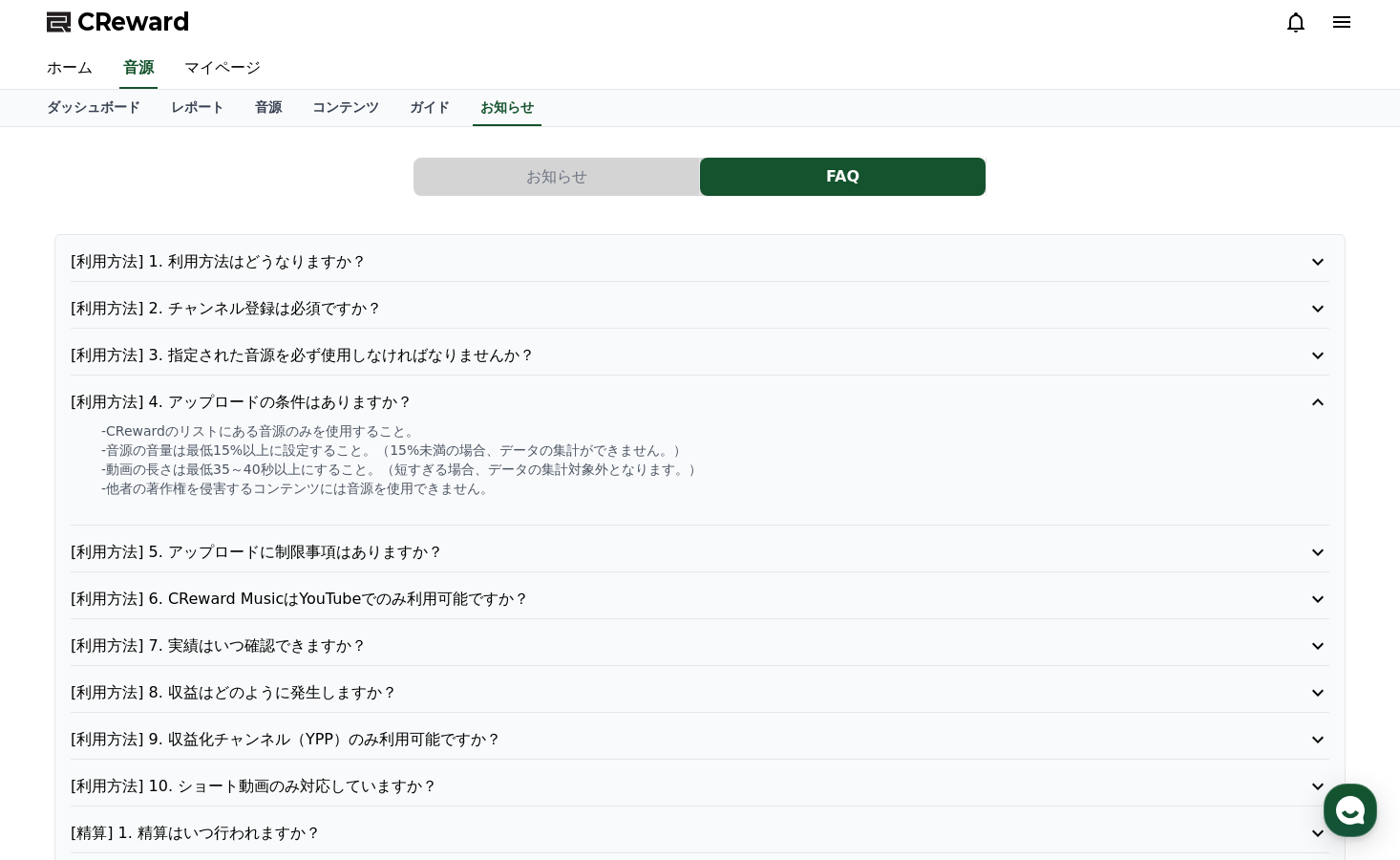
click at [319, 400] on p "[利用方法] 4. アップロードの条件はありますか？" at bounding box center [650, 401] width 1158 height 23
